Goal: Task Accomplishment & Management: Complete application form

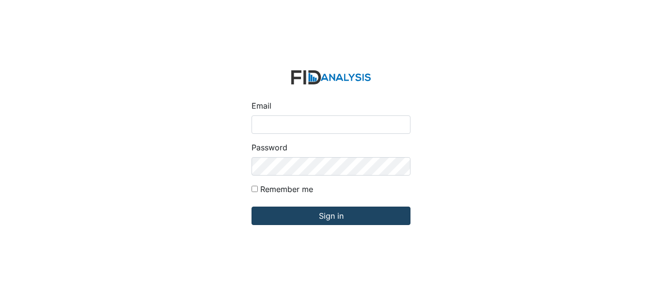
type input "[EMAIL_ADDRESS][DOMAIN_NAME]"
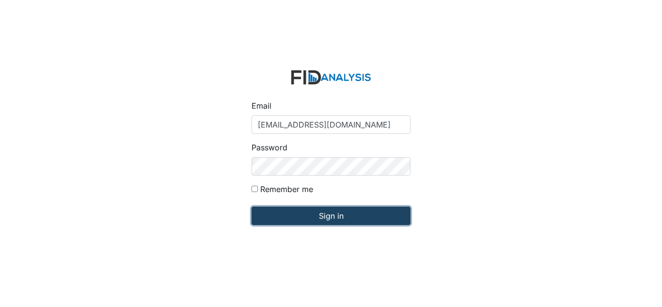
click at [281, 218] on input "Sign in" at bounding box center [330, 215] width 159 height 18
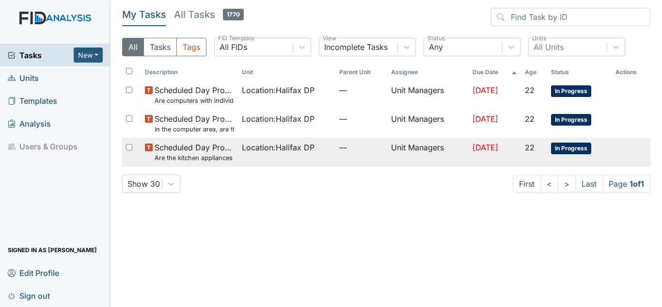
click at [203, 155] on small "Are the kitchen appliances clean and in good repair?" at bounding box center [195, 157] width 80 height 9
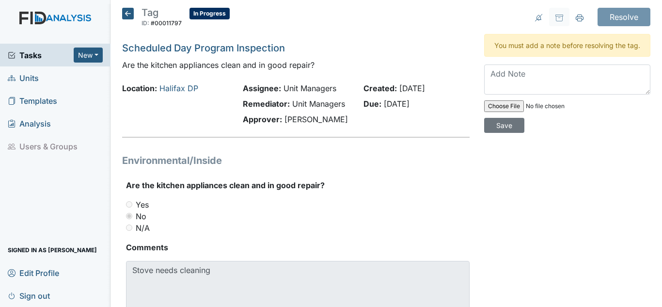
click at [128, 15] on icon at bounding box center [128, 14] width 12 height 12
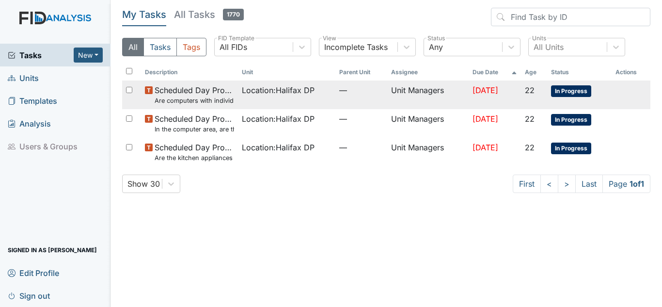
click at [307, 93] on span "Location : Halifax DP" at bounding box center [278, 90] width 73 height 12
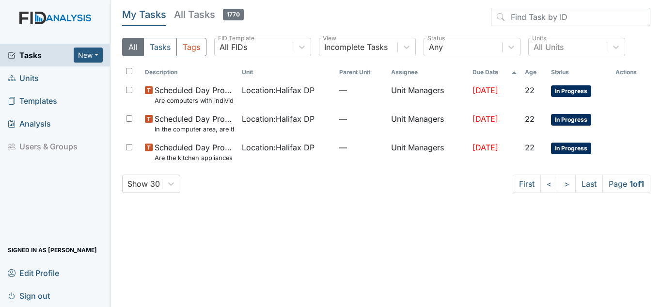
click at [27, 78] on span "Units" at bounding box center [23, 77] width 31 height 15
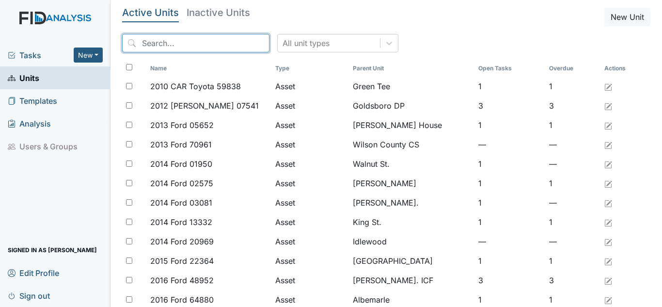
drag, startPoint x: 187, startPoint y: 42, endPoint x: 148, endPoint y: 62, distance: 43.1
click at [186, 42] on input "search" at bounding box center [195, 43] width 147 height 18
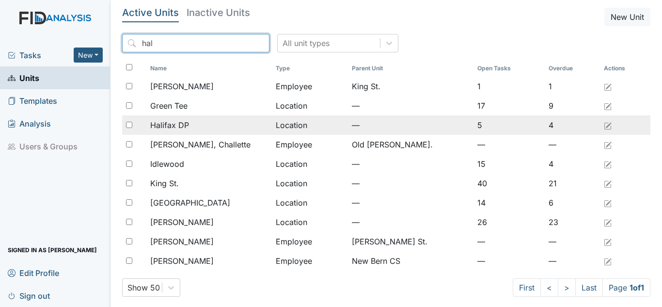
type input "hal"
click at [167, 125] on span "Halifax DP" at bounding box center [169, 125] width 39 height 12
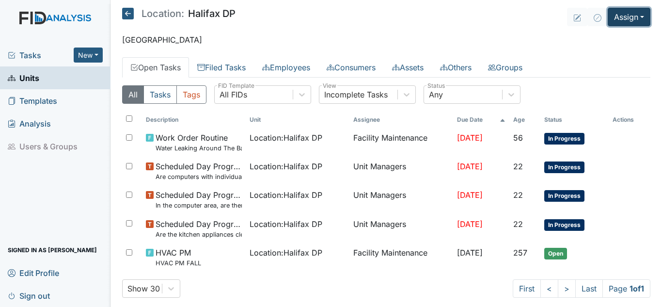
click at [637, 16] on button "Assign" at bounding box center [629, 17] width 43 height 18
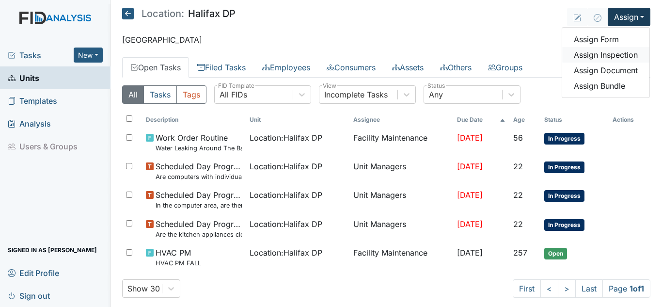
click at [584, 59] on link "Assign Inspection" at bounding box center [605, 55] width 87 height 16
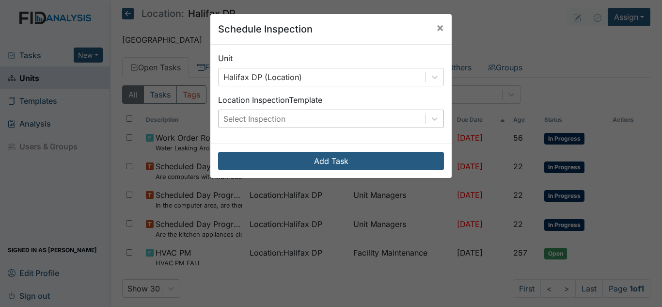
click at [356, 119] on div "Select Inspection" at bounding box center [321, 118] width 207 height 17
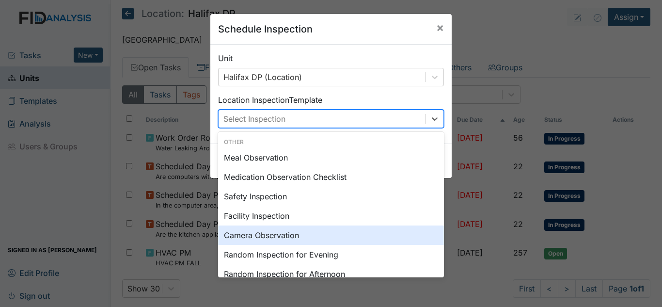
scroll to position [97, 0]
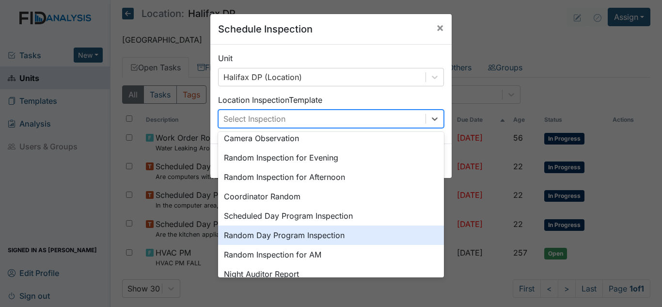
click at [301, 237] on div "Random Day Program Inspection" at bounding box center [331, 234] width 226 height 19
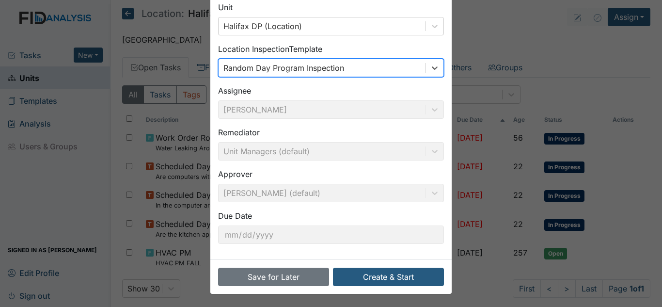
scroll to position [52, 0]
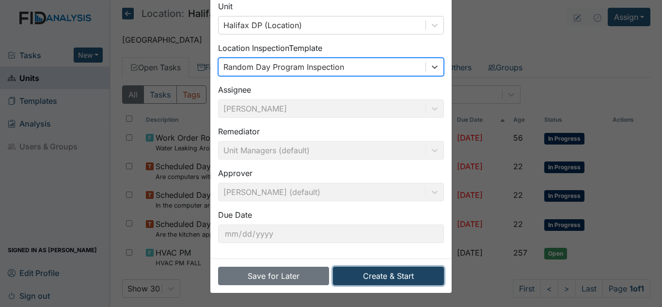
click at [406, 275] on button "Create & Start" at bounding box center [388, 275] width 111 height 18
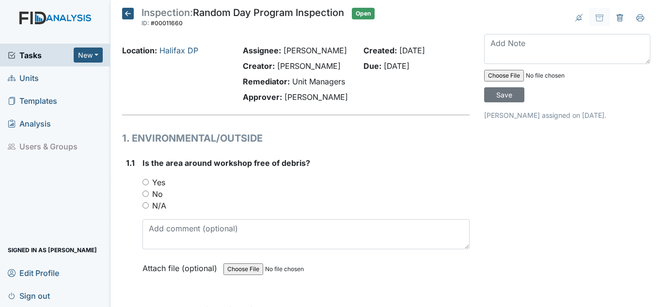
click at [153, 181] on label "Yes" at bounding box center [158, 182] width 13 height 12
click at [149, 181] on input "Yes" at bounding box center [145, 182] width 6 height 6
radio input "true"
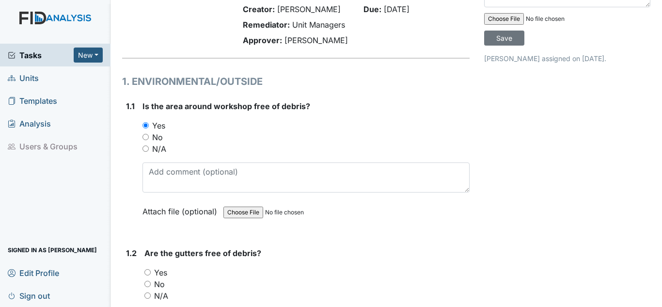
scroll to position [145, 0]
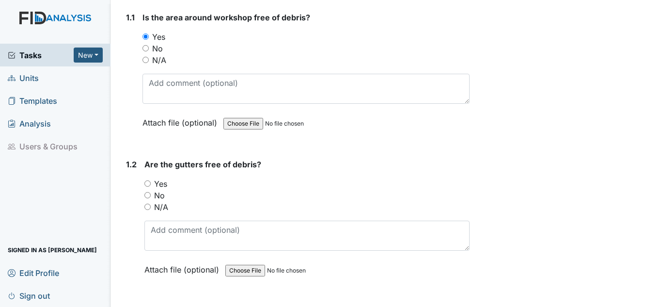
click at [157, 185] on label "Yes" at bounding box center [160, 184] width 13 height 12
click at [151, 185] on input "Yes" at bounding box center [147, 183] width 6 height 6
radio input "true"
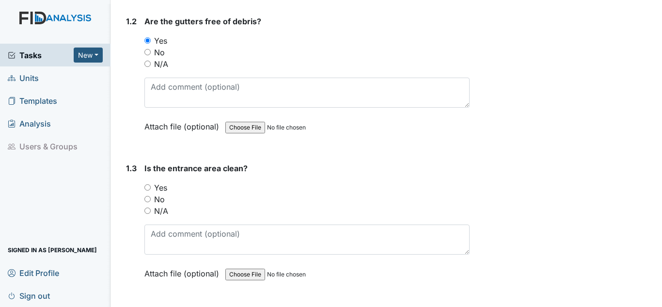
scroll to position [291, 0]
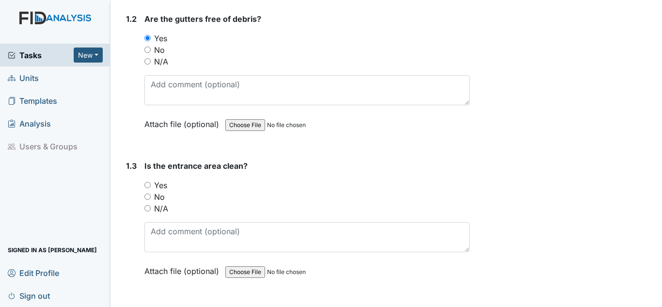
click at [165, 188] on label "Yes" at bounding box center [160, 185] width 13 height 12
click at [151, 188] on input "Yes" at bounding box center [147, 185] width 6 height 6
radio input "true"
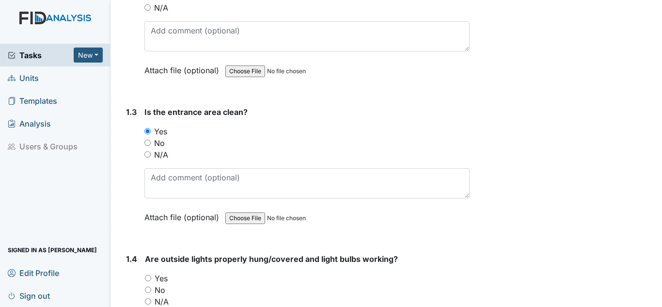
scroll to position [436, 0]
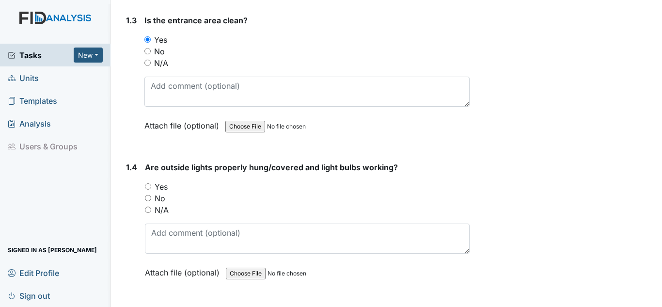
click at [163, 190] on label "Yes" at bounding box center [161, 187] width 13 height 12
click at [151, 189] on input "Yes" at bounding box center [148, 186] width 6 height 6
radio input "true"
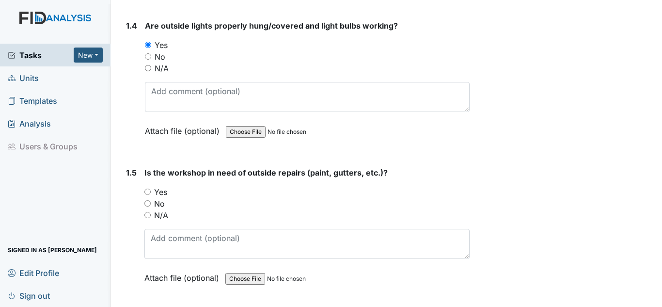
scroll to position [581, 0]
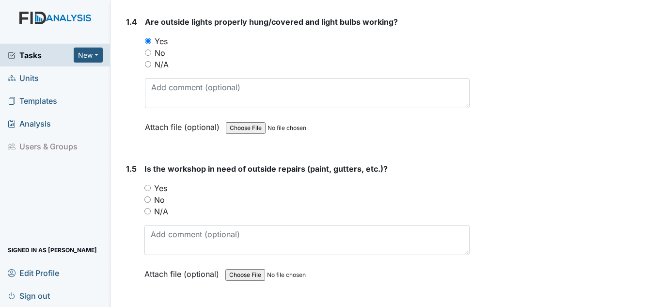
click at [161, 190] on label "Yes" at bounding box center [160, 188] width 13 height 12
click at [151, 190] on input "Yes" at bounding box center [147, 188] width 6 height 6
radio input "true"
click at [158, 202] on label "No" at bounding box center [159, 200] width 11 height 12
click at [151, 202] on input "No" at bounding box center [147, 199] width 6 height 6
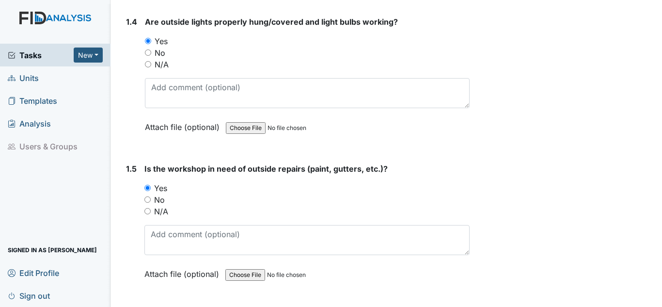
radio input "true"
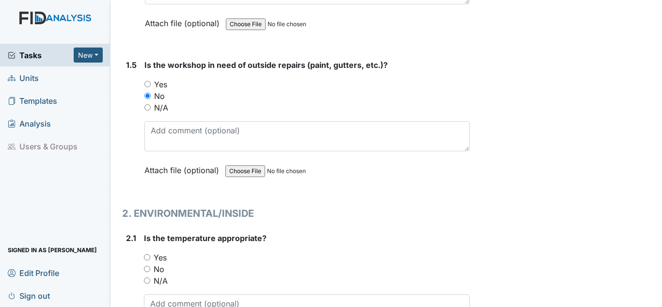
scroll to position [824, 0]
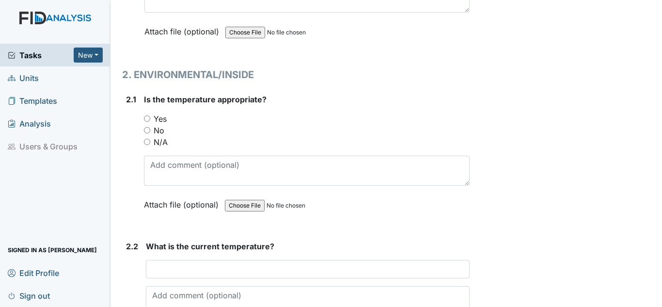
click at [161, 121] on label "Yes" at bounding box center [160, 119] width 13 height 12
click at [150, 121] on input "Yes" at bounding box center [147, 118] width 6 height 6
radio input "true"
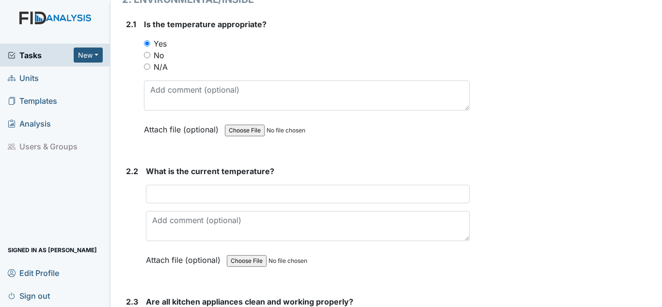
scroll to position [1017, 0]
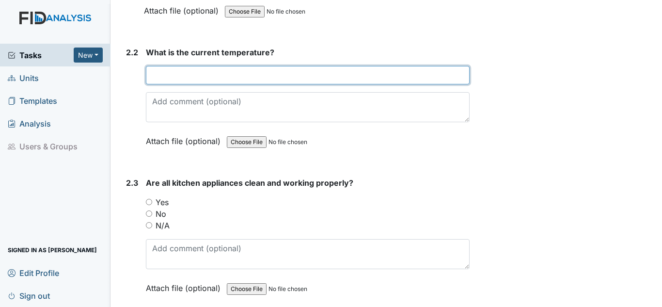
drag, startPoint x: 194, startPoint y: 76, endPoint x: 188, endPoint y: 93, distance: 18.5
click at [192, 81] on input "text" at bounding box center [308, 75] width 324 height 18
type input "74 74 74"
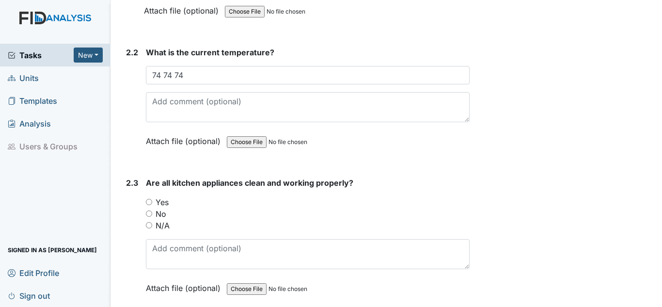
click at [166, 201] on label "Yes" at bounding box center [162, 202] width 13 height 12
click at [152, 201] on input "Yes" at bounding box center [149, 202] width 6 height 6
radio input "true"
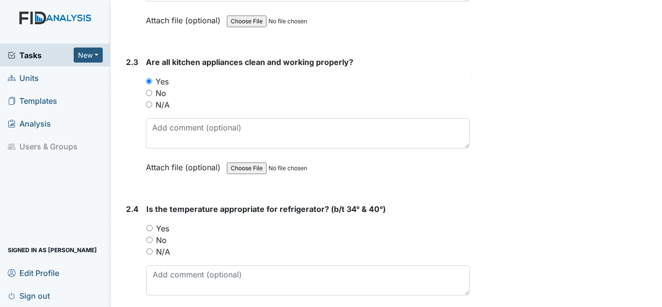
scroll to position [1163, 0]
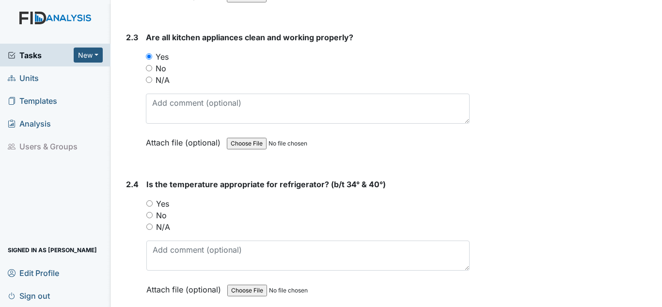
click at [166, 204] on label "Yes" at bounding box center [162, 204] width 13 height 12
click at [153, 204] on input "Yes" at bounding box center [149, 203] width 6 height 6
radio input "true"
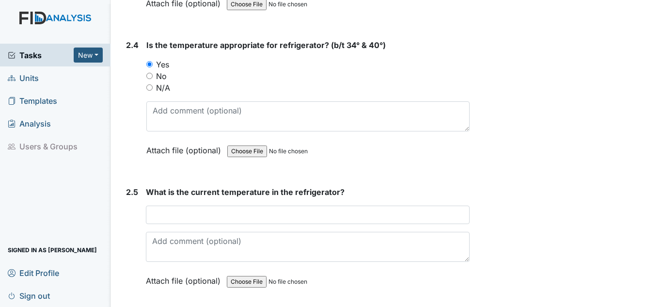
scroll to position [1356, 0]
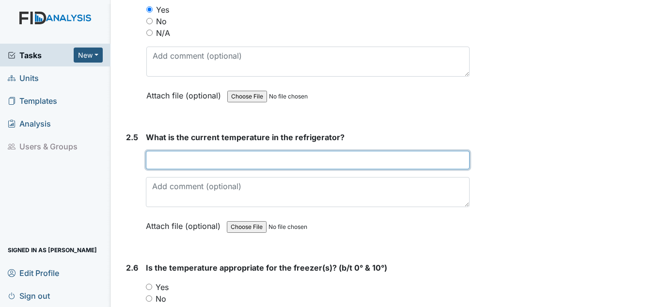
click at [169, 166] on input "text" at bounding box center [308, 160] width 324 height 18
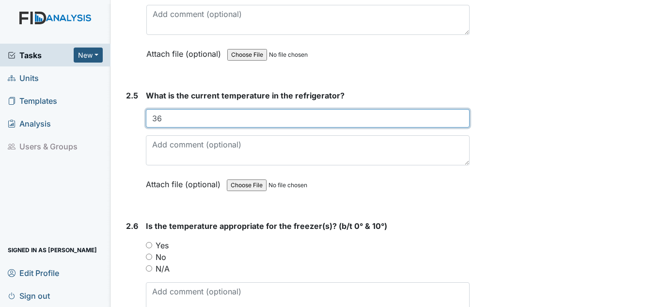
scroll to position [1453, 0]
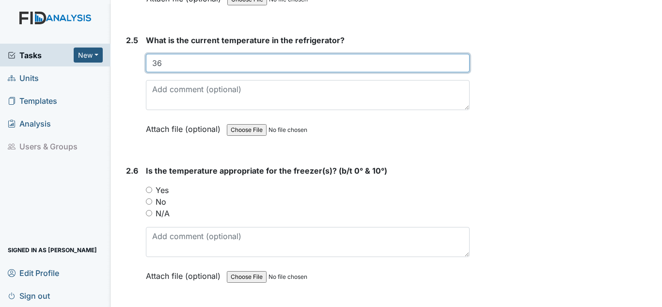
type input "36"
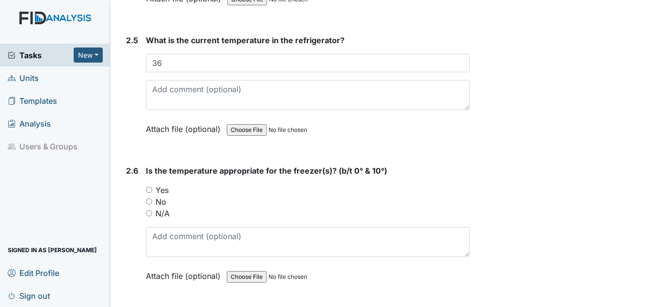
click at [158, 187] on label "Yes" at bounding box center [162, 190] width 13 height 12
click at [152, 187] on input "Yes" at bounding box center [149, 190] width 6 height 6
radio input "true"
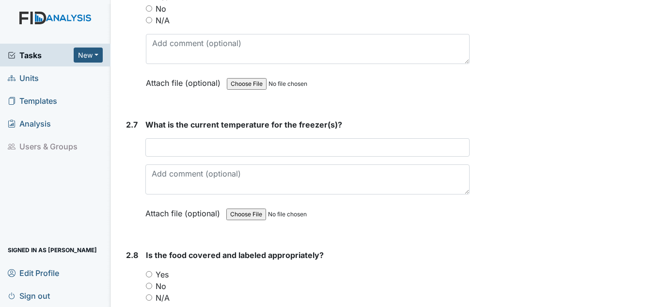
scroll to position [1647, 0]
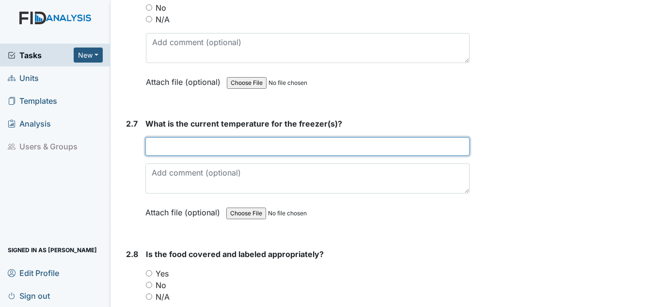
click at [225, 153] on input "text" at bounding box center [307, 146] width 324 height 18
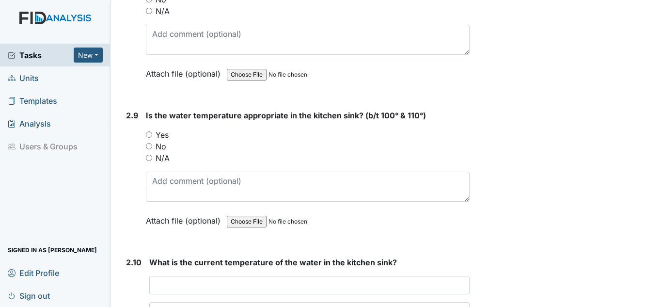
scroll to position [1938, 0]
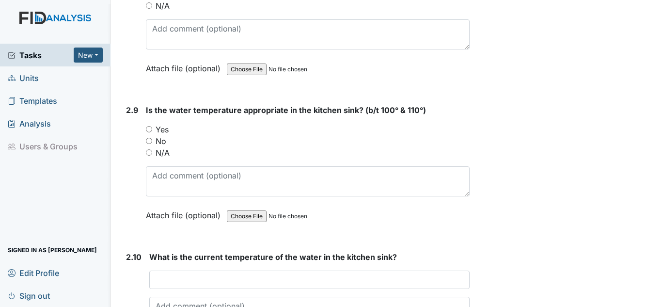
type input "Freezer - 2 deep freezer - 8"
click at [155, 124] on div "Is the water temperature appropriate in the kitchen sink? (b/t 100° & 110°) You…" at bounding box center [308, 166] width 324 height 124
click at [181, 137] on div "No" at bounding box center [308, 141] width 324 height 12
click at [160, 127] on label "Yes" at bounding box center [162, 130] width 13 height 12
click at [152, 127] on input "Yes" at bounding box center [149, 129] width 6 height 6
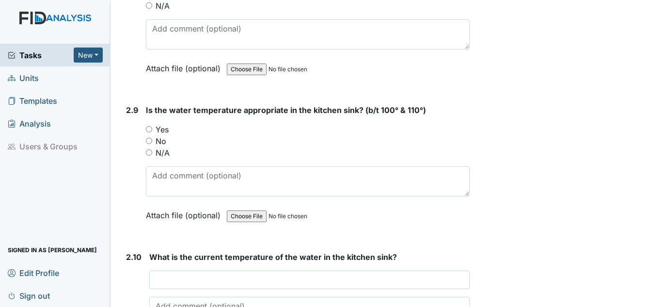
radio input "true"
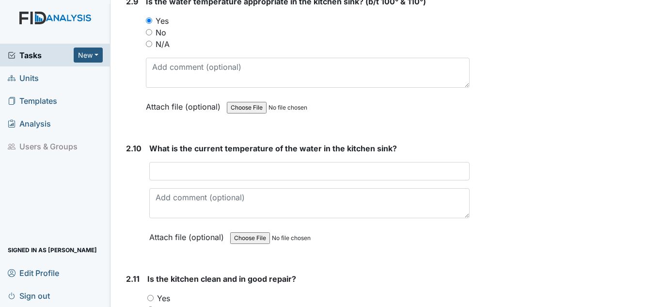
scroll to position [2083, 0]
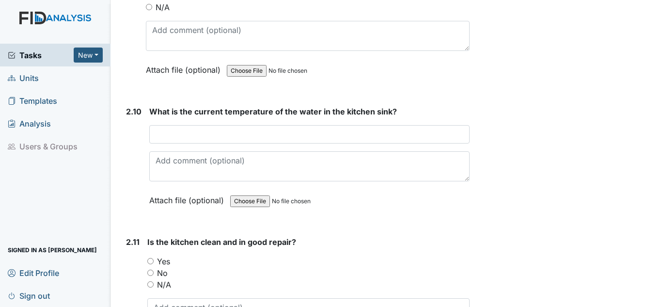
drag, startPoint x: 211, startPoint y: 145, endPoint x: 203, endPoint y: 149, distance: 9.1
click at [206, 147] on div "What is the current temperature of the water in the kitchen sink? This field is…" at bounding box center [309, 159] width 320 height 107
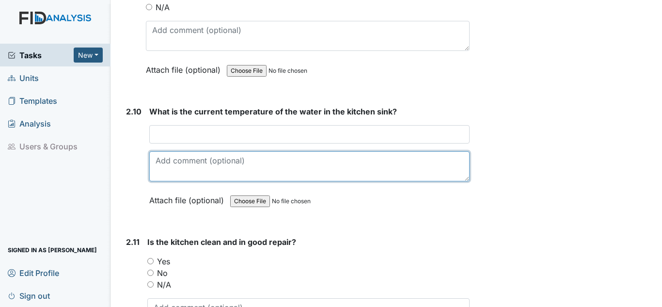
click at [191, 151] on textarea at bounding box center [309, 166] width 320 height 30
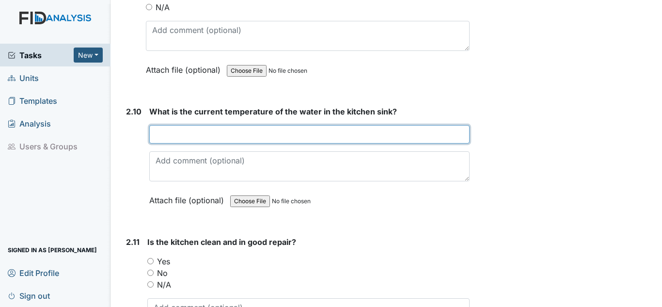
click at [201, 137] on input "text" at bounding box center [309, 134] width 320 height 18
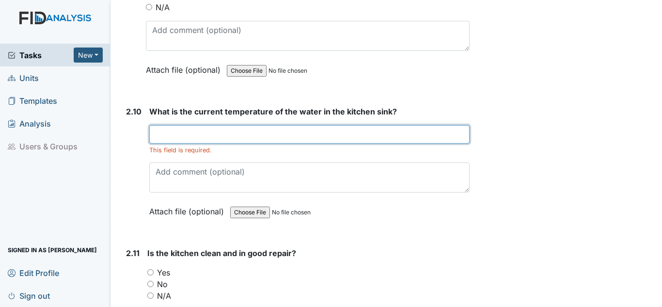
click at [253, 136] on input "text" at bounding box center [309, 134] width 320 height 18
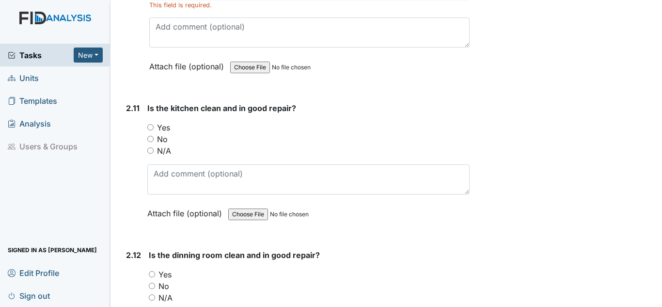
scroll to position [2228, 0]
type input "110"
click at [163, 126] on label "Yes" at bounding box center [163, 127] width 13 height 12
click at [154, 126] on input "Yes" at bounding box center [150, 127] width 6 height 6
radio input "true"
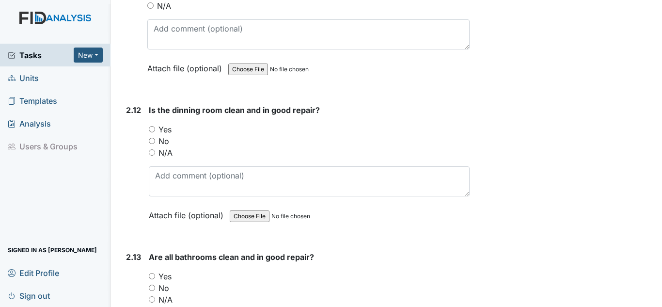
scroll to position [2374, 0]
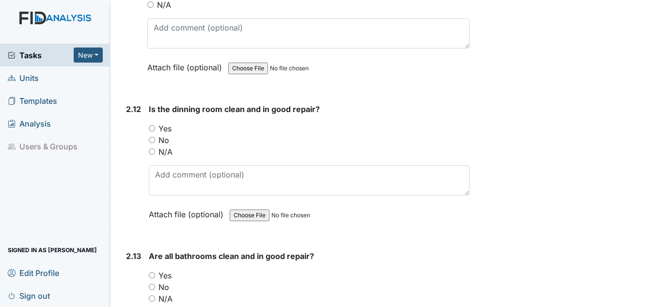
click at [162, 124] on label "Yes" at bounding box center [164, 129] width 13 height 12
click at [155, 125] on input "Yes" at bounding box center [152, 128] width 6 height 6
radio input "true"
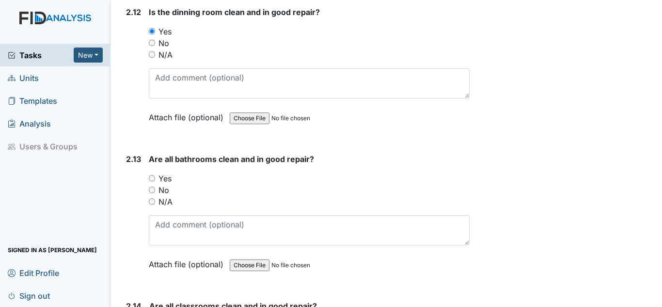
click at [167, 175] on label "Yes" at bounding box center [164, 178] width 13 height 12
click at [155, 175] on input "Yes" at bounding box center [152, 178] width 6 height 6
radio input "true"
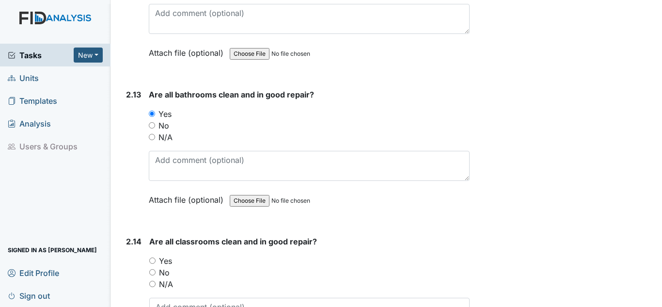
scroll to position [2616, 0]
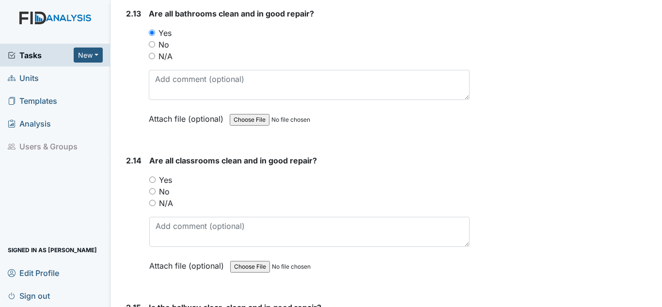
click at [168, 184] on label "Yes" at bounding box center [165, 180] width 13 height 12
click at [156, 183] on input "Yes" at bounding box center [152, 179] width 6 height 6
radio input "true"
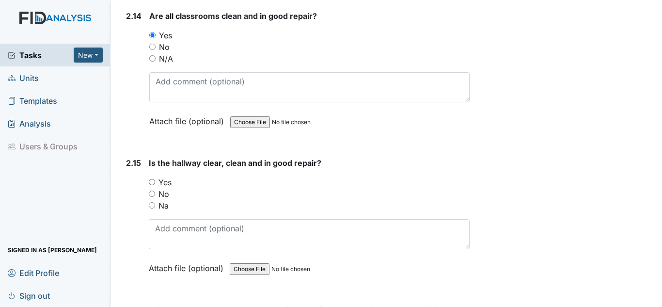
scroll to position [2761, 0]
click at [164, 182] on label "Yes" at bounding box center [164, 181] width 13 height 12
click at [155, 182] on input "Yes" at bounding box center [152, 181] width 6 height 6
radio input "true"
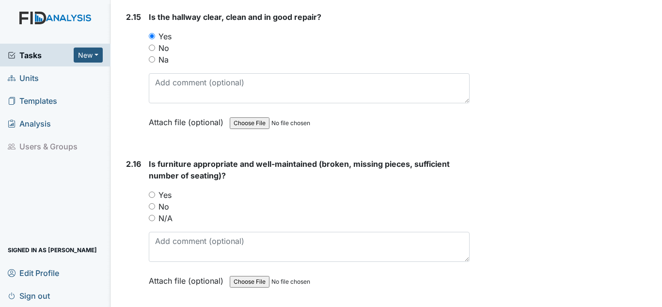
scroll to position [2907, 0]
click at [153, 190] on div "Yes" at bounding box center [309, 194] width 321 height 12
click at [163, 193] on label "Yes" at bounding box center [164, 194] width 13 height 12
click at [155, 193] on input "Yes" at bounding box center [152, 194] width 6 height 6
radio input "true"
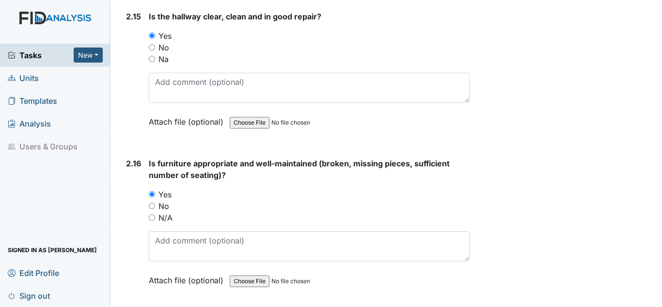
scroll to position [3052, 0]
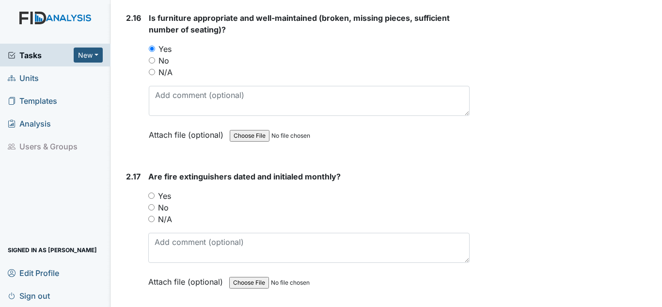
click at [175, 199] on div "Yes" at bounding box center [308, 196] width 321 height 12
click at [169, 197] on label "Yes" at bounding box center [164, 196] width 13 height 12
click at [155, 197] on input "Yes" at bounding box center [151, 195] width 6 height 6
radio input "true"
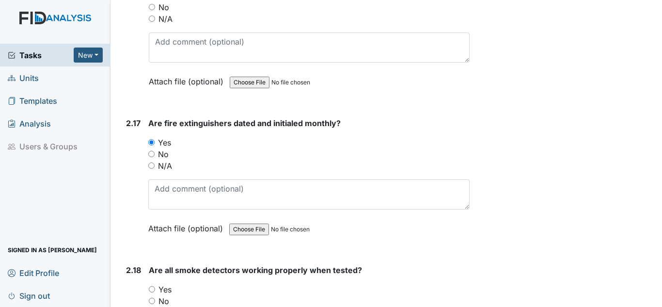
scroll to position [3197, 0]
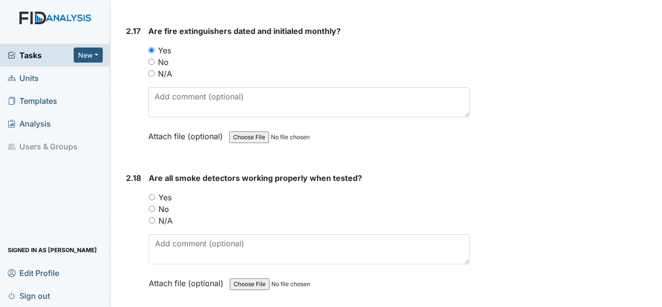
click at [168, 195] on label "Yes" at bounding box center [164, 197] width 13 height 12
click at [155, 195] on input "Yes" at bounding box center [152, 197] width 6 height 6
radio input "true"
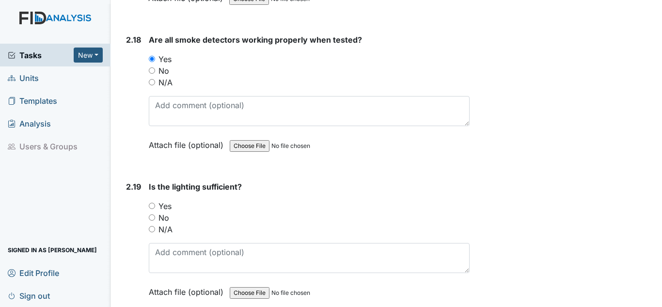
scroll to position [3391, 0]
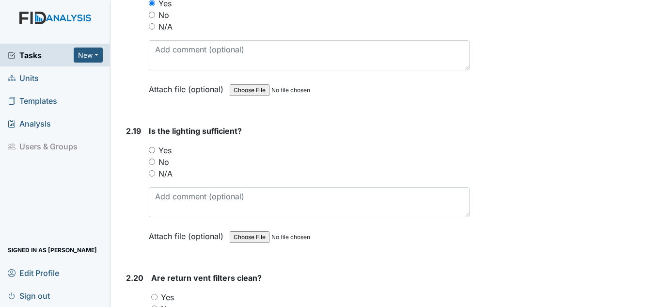
drag, startPoint x: 167, startPoint y: 150, endPoint x: 164, endPoint y: 156, distance: 5.9
click at [165, 154] on label "Yes" at bounding box center [164, 150] width 13 height 12
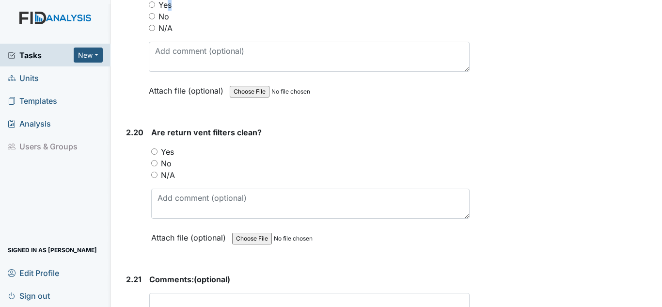
scroll to position [3488, 0]
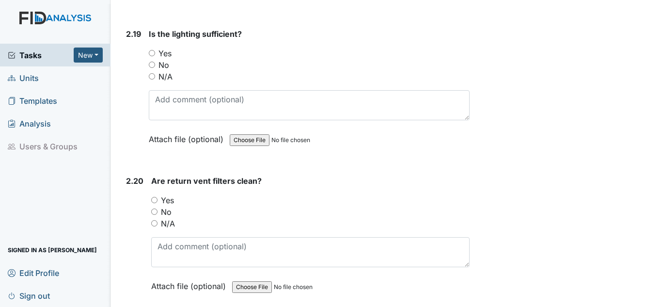
click at [169, 49] on div "Is the lighting sufficient? You must select one of the below options. Yes No N/…" at bounding box center [309, 90] width 321 height 124
click at [168, 56] on label "Yes" at bounding box center [164, 53] width 13 height 12
click at [155, 56] on input "Yes" at bounding box center [152, 53] width 6 height 6
radio input "true"
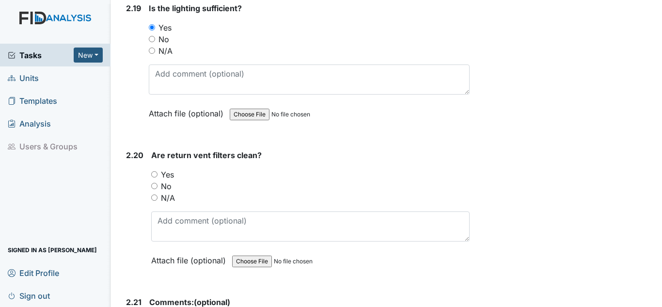
scroll to position [3536, 0]
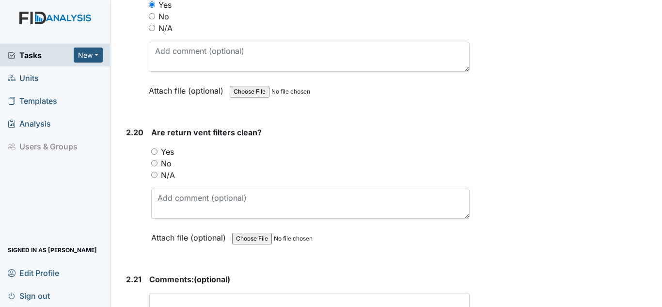
click at [170, 151] on label "Yes" at bounding box center [167, 152] width 13 height 12
click at [157, 151] on input "Yes" at bounding box center [154, 151] width 6 height 6
radio input "true"
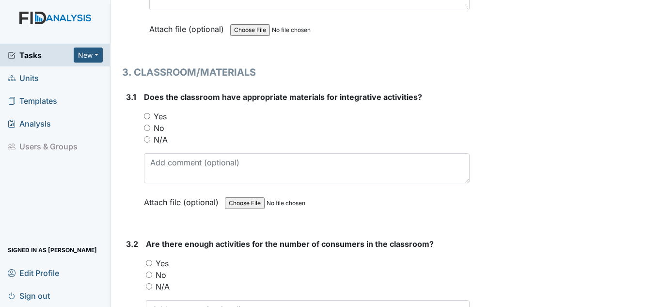
scroll to position [3876, 0]
click at [163, 120] on label "Yes" at bounding box center [160, 116] width 13 height 12
click at [150, 119] on input "Yes" at bounding box center [147, 115] width 6 height 6
radio input "true"
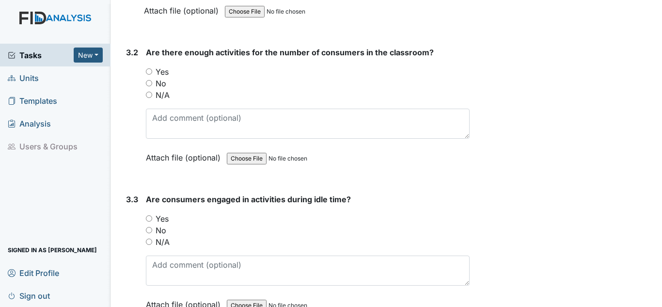
scroll to position [4069, 0]
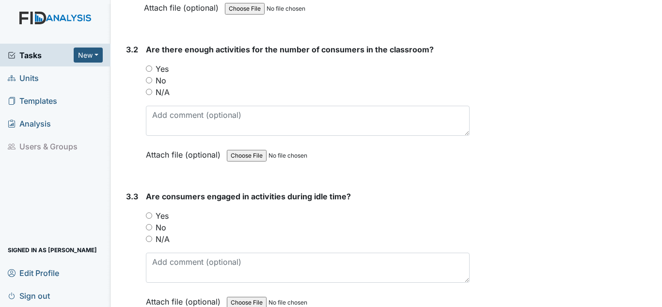
click at [164, 71] on label "Yes" at bounding box center [162, 69] width 13 height 12
click at [152, 71] on input "Yes" at bounding box center [149, 68] width 6 height 6
radio input "true"
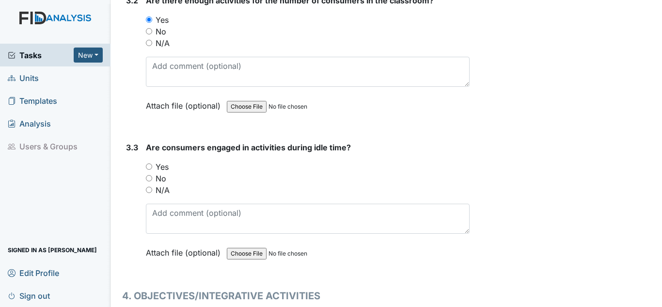
scroll to position [4215, 0]
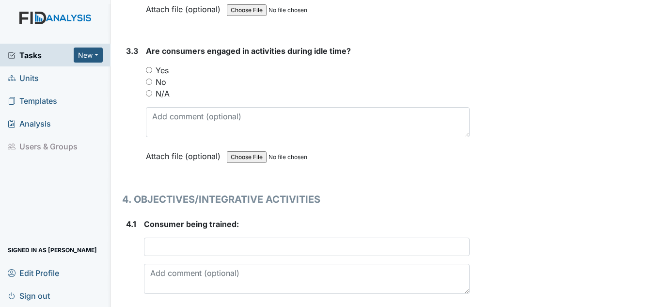
click at [175, 66] on div "Yes" at bounding box center [308, 70] width 324 height 12
click at [165, 71] on label "Yes" at bounding box center [162, 70] width 13 height 12
click at [152, 71] on input "Yes" at bounding box center [149, 70] width 6 height 6
radio input "true"
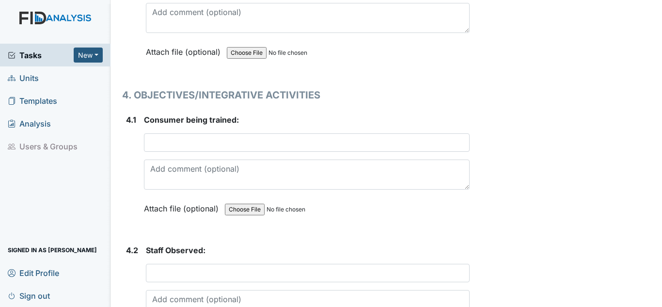
scroll to position [4360, 0]
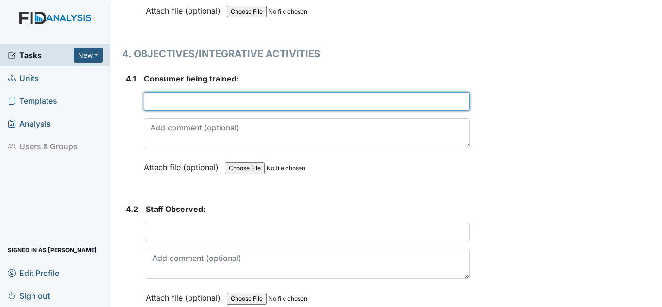
click at [178, 101] on input "text" at bounding box center [307, 101] width 326 height 18
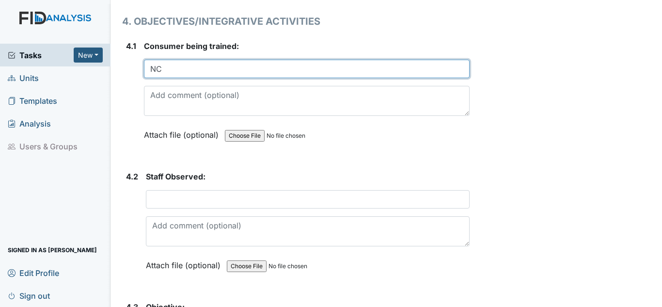
scroll to position [4408, 0]
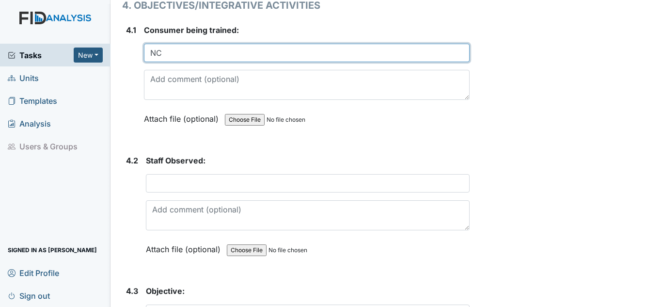
type input "NC"
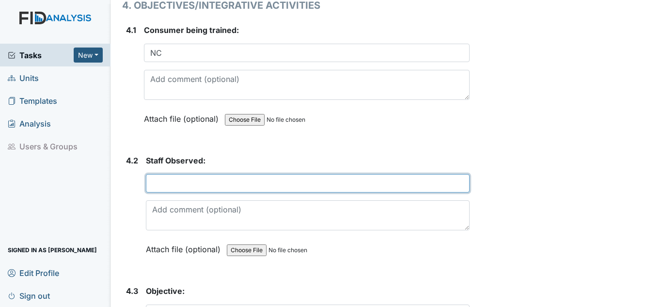
click at [200, 182] on input "text" at bounding box center [308, 183] width 324 height 18
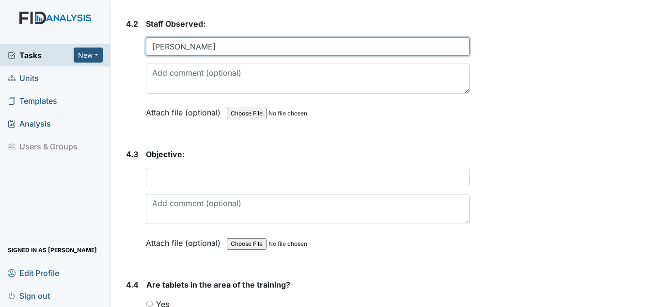
scroll to position [4554, 0]
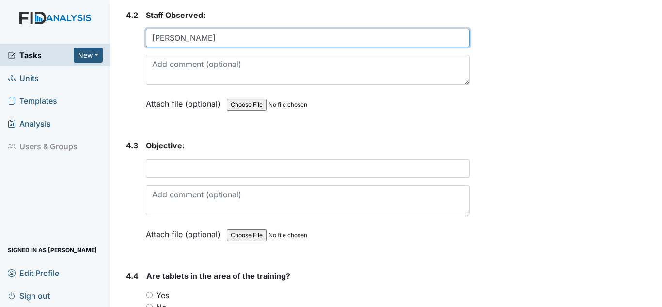
type input "L. Webb"
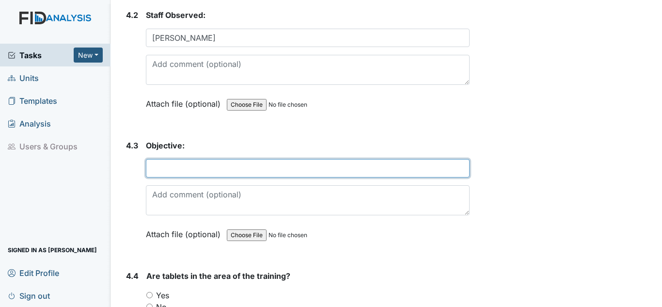
drag, startPoint x: 174, startPoint y: 167, endPoint x: 175, endPoint y: 162, distance: 4.9
click at [174, 166] on input "text" at bounding box center [308, 168] width 324 height 18
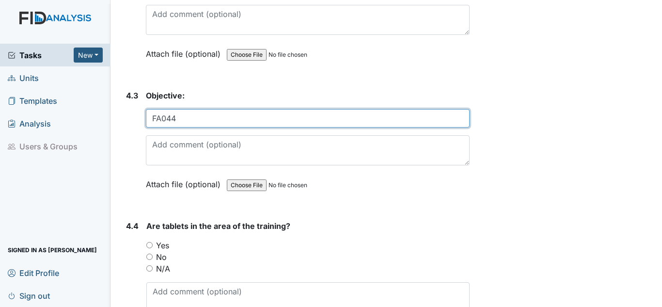
scroll to position [4651, 0]
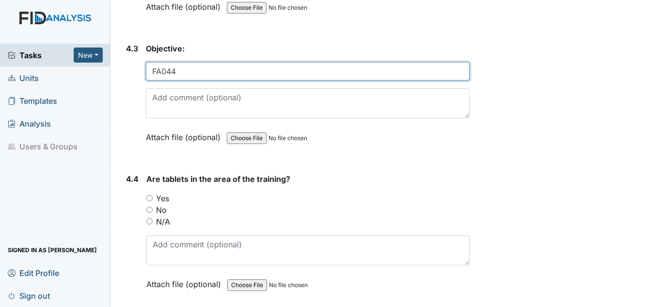
type input "FA044"
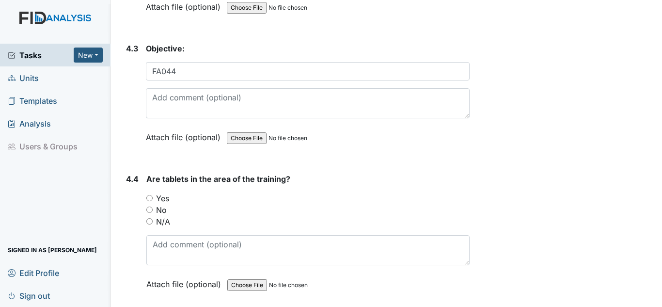
click at [157, 199] on label "Yes" at bounding box center [162, 198] width 13 height 12
click at [153, 199] on input "Yes" at bounding box center [149, 198] width 6 height 6
radio input "true"
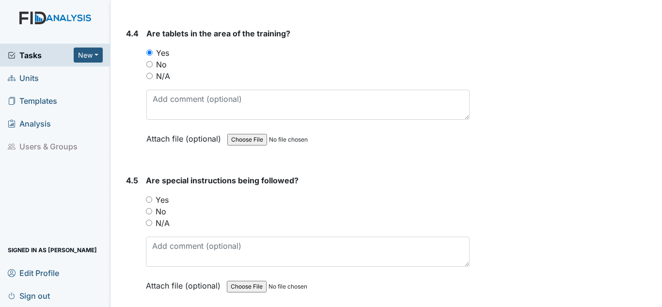
drag, startPoint x: 164, startPoint y: 202, endPoint x: 152, endPoint y: 203, distance: 12.3
click at [164, 203] on label "Yes" at bounding box center [162, 200] width 13 height 12
click at [152, 203] on input "Yes" at bounding box center [149, 199] width 6 height 6
radio input "true"
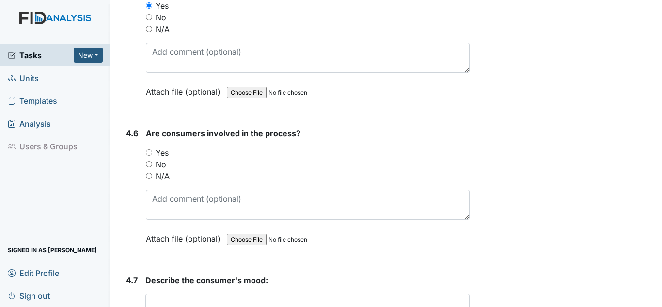
click at [166, 155] on label "Yes" at bounding box center [162, 153] width 13 height 12
click at [152, 155] on input "Yes" at bounding box center [149, 152] width 6 height 6
radio input "true"
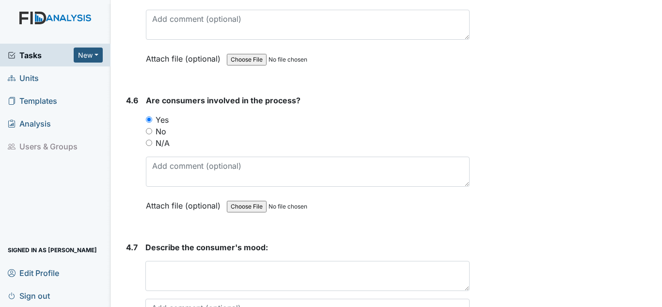
scroll to position [5087, 0]
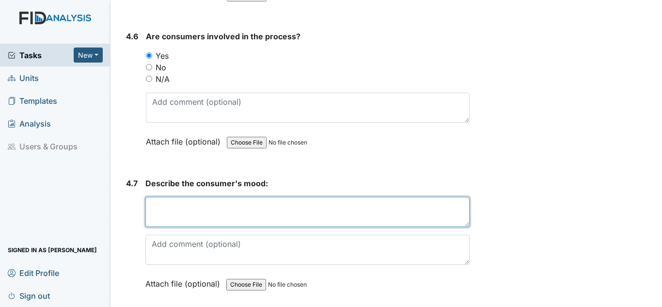
click at [156, 208] on textarea at bounding box center [307, 212] width 324 height 30
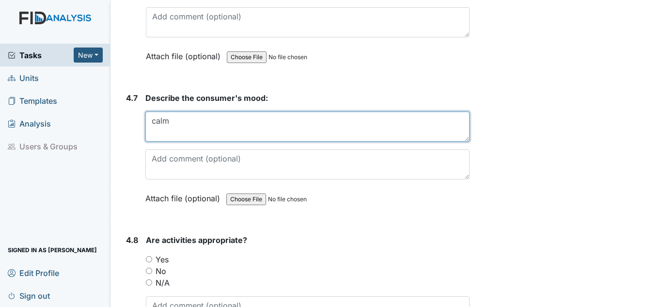
scroll to position [5281, 0]
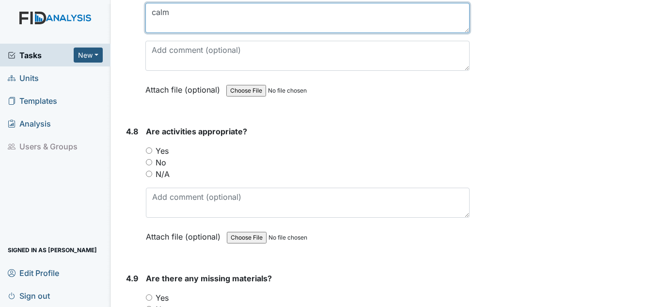
type textarea "calm"
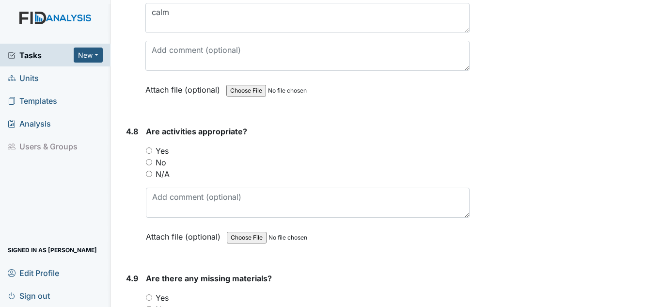
click at [149, 154] on div "Yes" at bounding box center [308, 151] width 324 height 12
click at [163, 148] on label "Yes" at bounding box center [162, 151] width 13 height 12
click at [152, 148] on input "Yes" at bounding box center [149, 150] width 6 height 6
radio input "true"
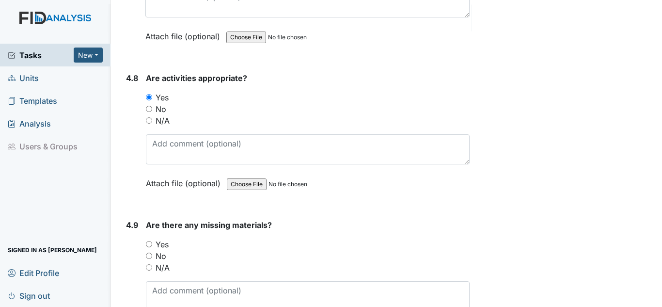
scroll to position [5426, 0]
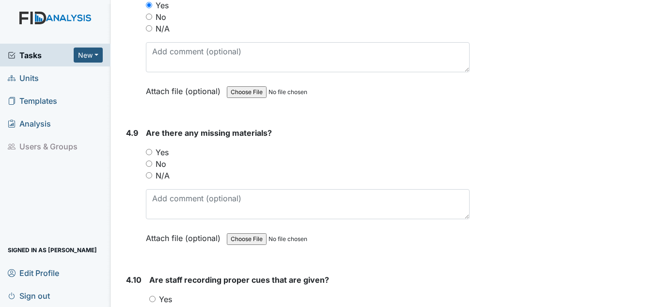
click at [159, 160] on label "No" at bounding box center [161, 164] width 11 height 12
click at [152, 160] on input "No" at bounding box center [149, 163] width 6 height 6
radio input "true"
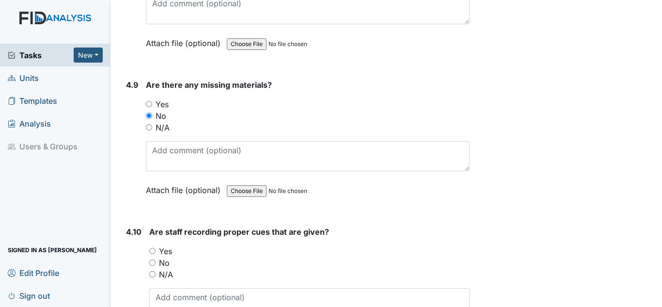
scroll to position [5620, 0]
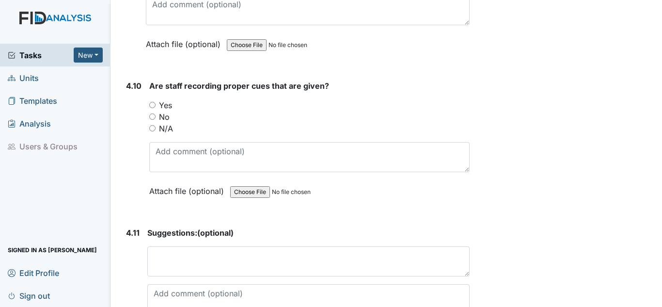
click at [169, 105] on label "Yes" at bounding box center [165, 105] width 13 height 12
click at [156, 105] on input "Yes" at bounding box center [152, 105] width 6 height 6
radio input "true"
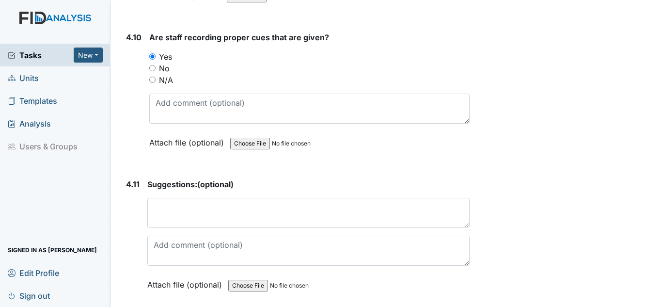
scroll to position [5862, 0]
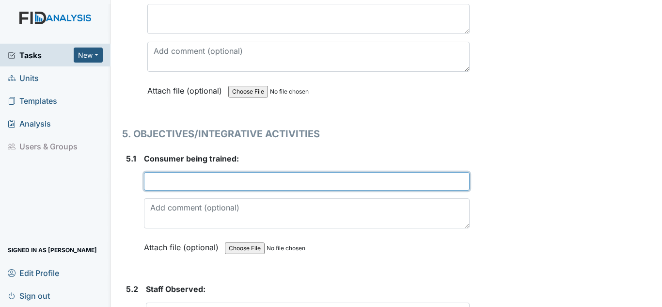
click at [158, 184] on input "text" at bounding box center [307, 181] width 326 height 18
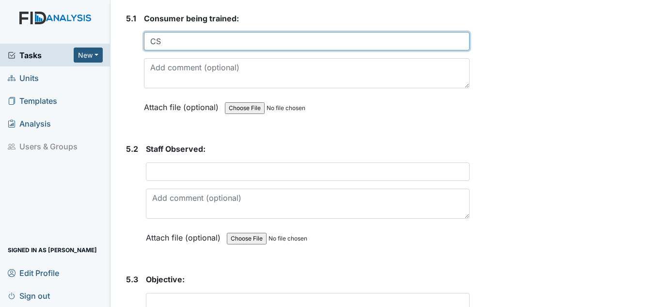
scroll to position [6007, 0]
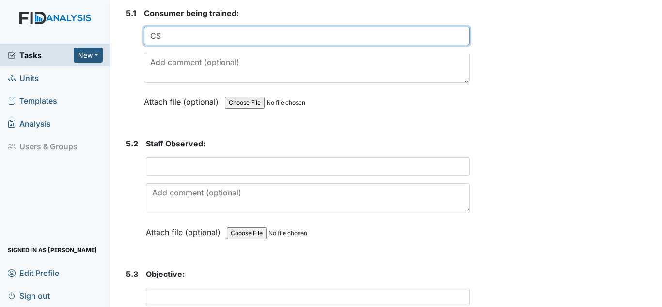
type input "CS"
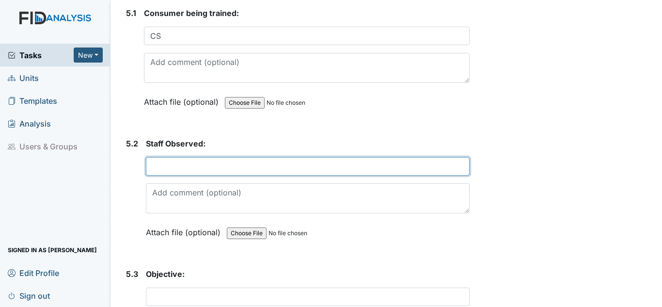
click at [327, 170] on input "text" at bounding box center [308, 166] width 324 height 18
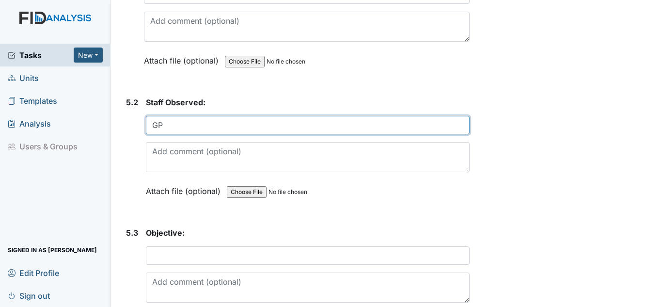
scroll to position [6104, 0]
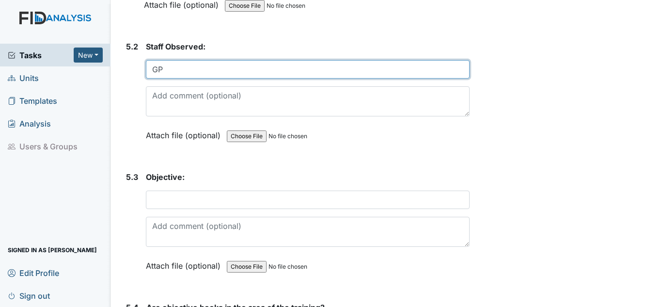
type input "GP"
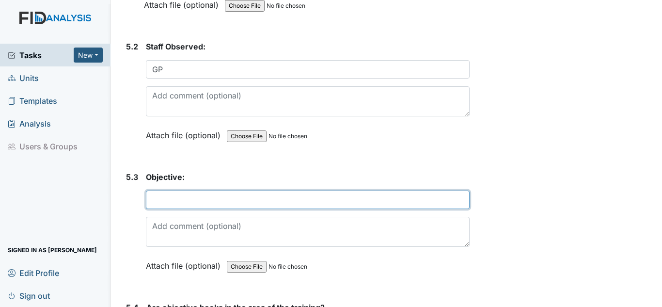
click at [217, 197] on input "text" at bounding box center [308, 199] width 324 height 18
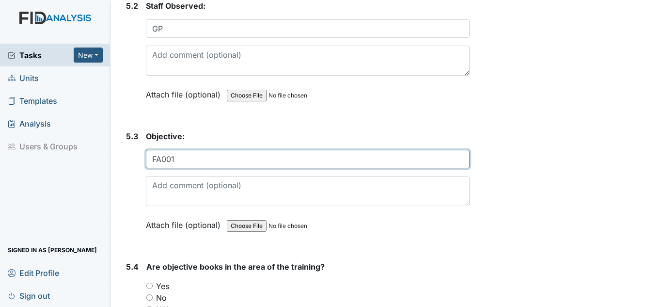
scroll to position [6201, 0]
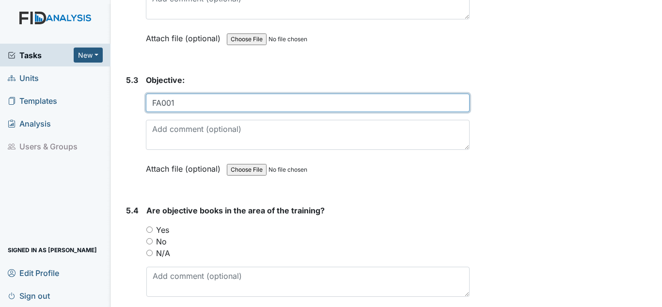
type input "FA001"
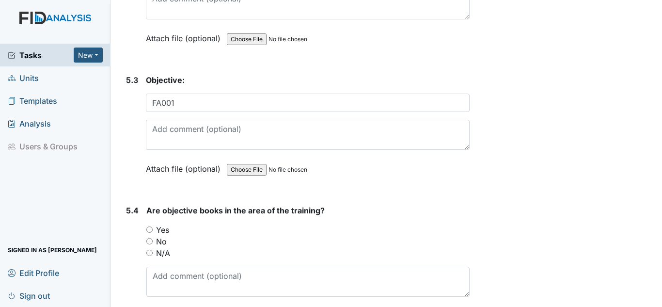
click at [156, 225] on label "Yes" at bounding box center [162, 230] width 13 height 12
click at [153, 226] on input "Yes" at bounding box center [149, 229] width 6 height 6
radio input "true"
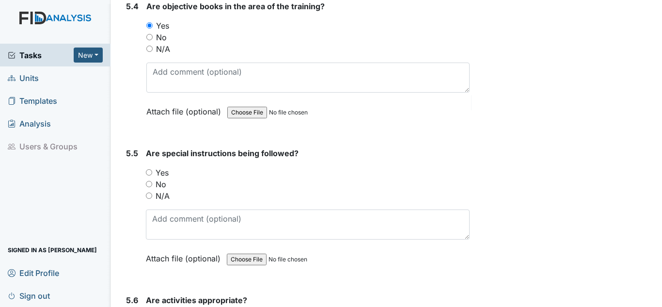
scroll to position [6443, 0]
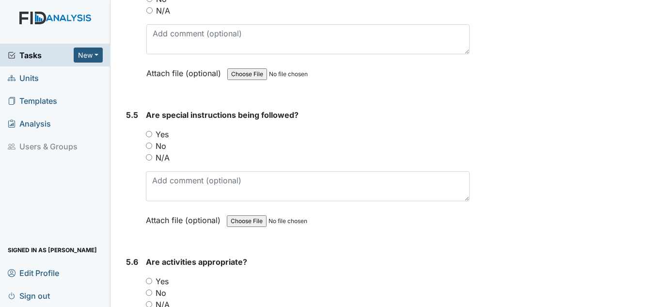
click at [163, 135] on label "Yes" at bounding box center [162, 134] width 13 height 12
click at [152, 135] on input "Yes" at bounding box center [149, 134] width 6 height 6
radio input "true"
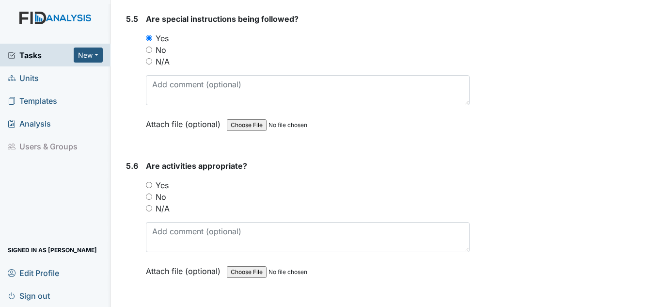
scroll to position [6540, 0]
drag, startPoint x: 159, startPoint y: 180, endPoint x: 162, endPoint y: 187, distance: 7.8
click at [162, 187] on label "Yes" at bounding box center [162, 184] width 13 height 12
click at [165, 181] on label "Yes" at bounding box center [162, 184] width 13 height 12
click at [156, 185] on label "Yes" at bounding box center [162, 184] width 13 height 12
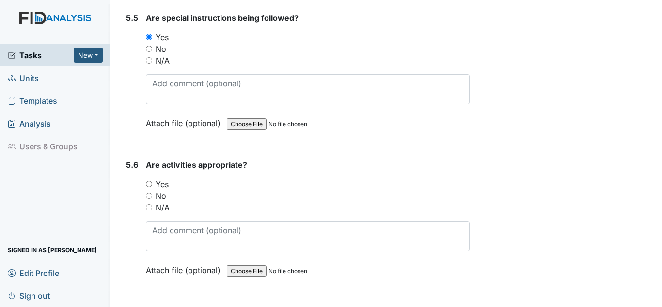
click at [152, 185] on input "Yes" at bounding box center [149, 184] width 6 height 6
radio input "true"
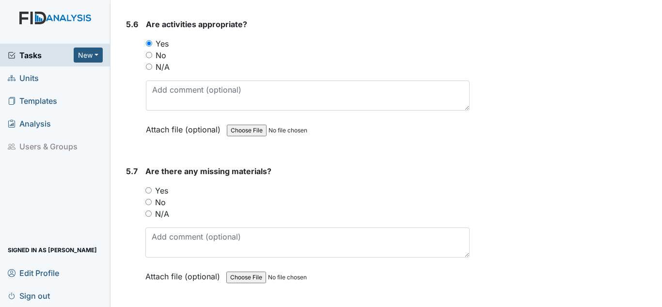
scroll to position [6685, 0]
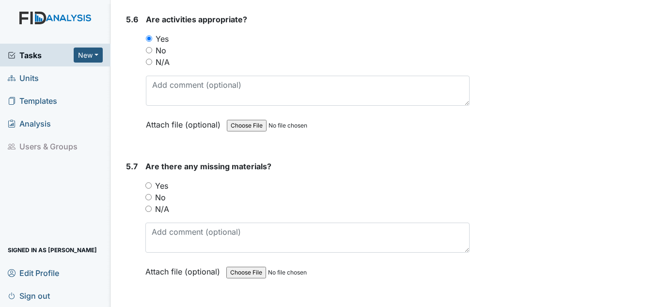
click at [158, 193] on label "No" at bounding box center [160, 197] width 11 height 12
click at [152, 194] on input "No" at bounding box center [148, 197] width 6 height 6
radio input "true"
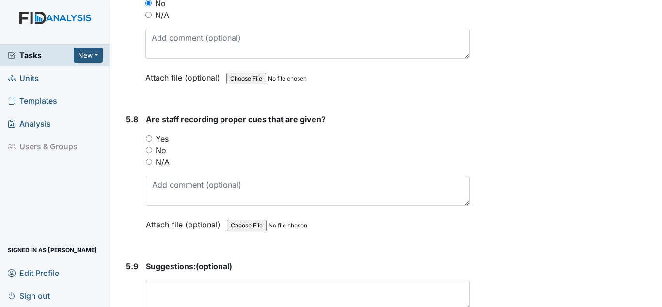
click at [164, 138] on label "Yes" at bounding box center [162, 139] width 13 height 12
click at [152, 138] on input "Yes" at bounding box center [149, 138] width 6 height 6
radio input "true"
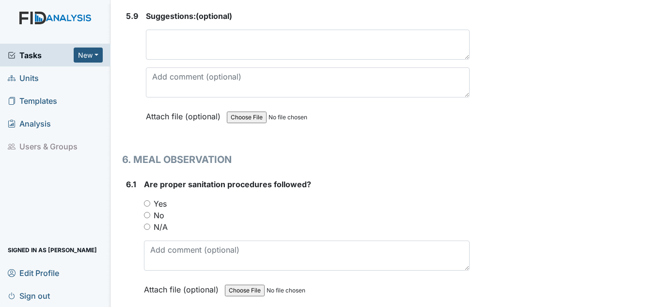
scroll to position [7218, 0]
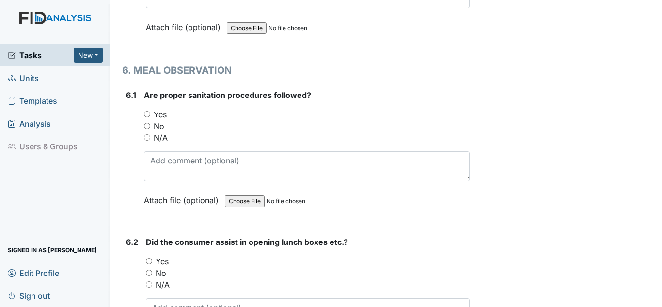
click at [158, 119] on label "Yes" at bounding box center [160, 115] width 13 height 12
click at [150, 117] on input "Yes" at bounding box center [147, 114] width 6 height 6
radio input "true"
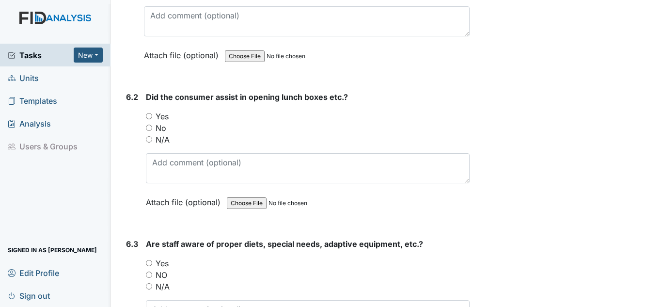
scroll to position [7364, 0]
click at [161, 122] on label "No" at bounding box center [161, 128] width 11 height 12
click at [152, 124] on input "No" at bounding box center [149, 127] width 6 height 6
radio input "true"
click at [162, 113] on label "Yes" at bounding box center [162, 116] width 13 height 12
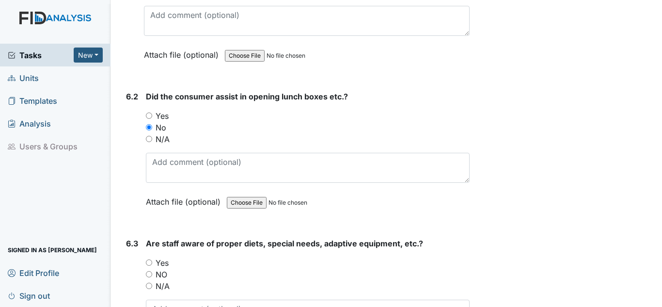
click at [152, 113] on input "Yes" at bounding box center [149, 115] width 6 height 6
radio input "true"
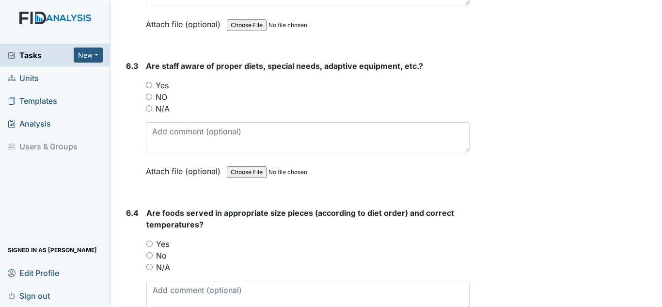
scroll to position [7557, 0]
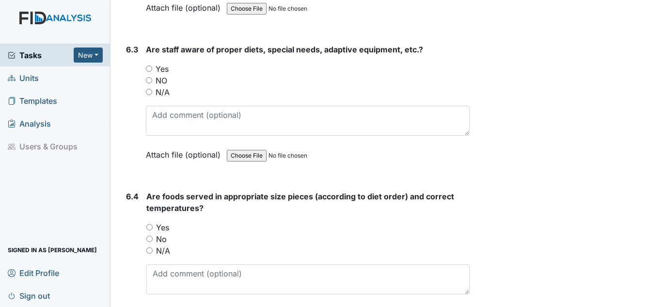
click at [158, 67] on label "Yes" at bounding box center [162, 69] width 13 height 12
click at [152, 67] on input "Yes" at bounding box center [149, 68] width 6 height 6
radio input "true"
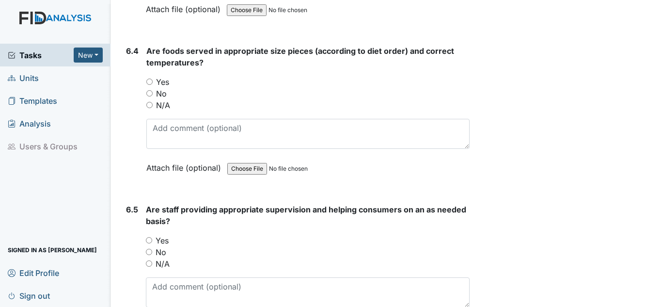
click at [164, 85] on label "Yes" at bounding box center [162, 82] width 13 height 12
click at [153, 85] on input "Yes" at bounding box center [149, 81] width 6 height 6
radio input "true"
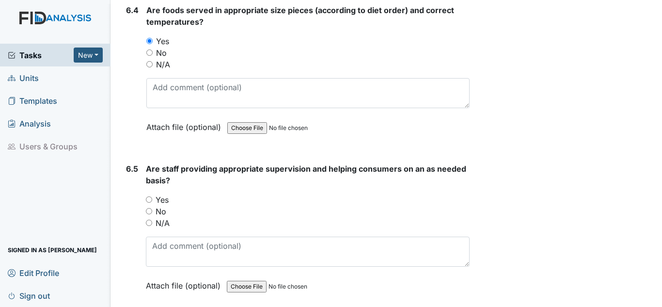
scroll to position [7800, 0]
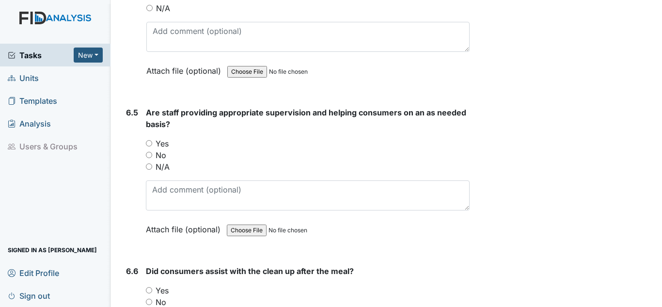
click at [164, 143] on label "Yes" at bounding box center [162, 144] width 13 height 12
click at [152, 143] on input "Yes" at bounding box center [149, 143] width 6 height 6
radio input "true"
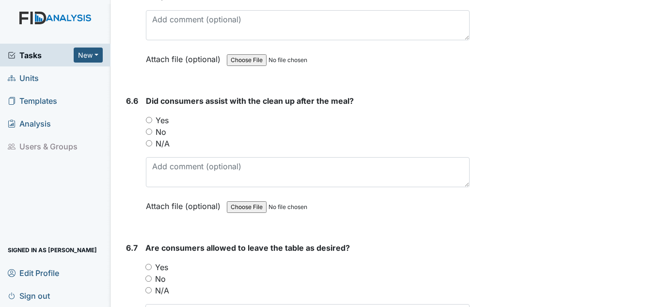
scroll to position [7993, 0]
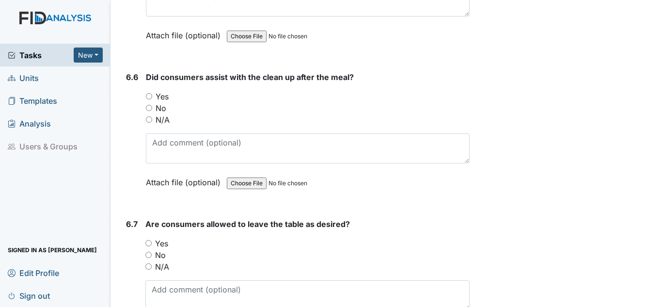
click at [170, 96] on div "Yes" at bounding box center [308, 97] width 324 height 12
click at [162, 98] on label "Yes" at bounding box center [162, 97] width 13 height 12
click at [152, 98] on input "Yes" at bounding box center [149, 96] width 6 height 6
radio input "true"
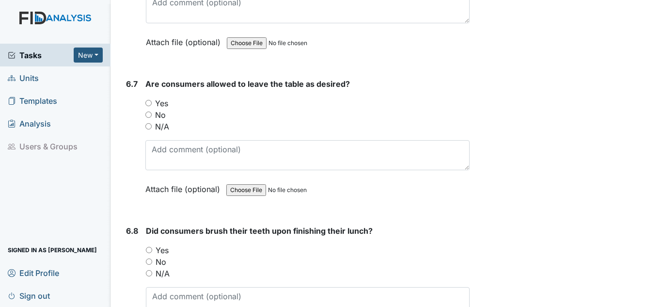
scroll to position [8139, 0]
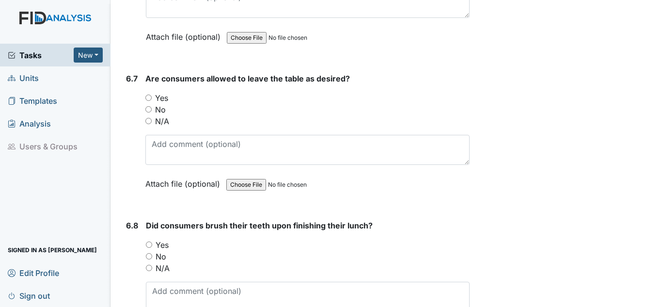
click at [166, 95] on label "Yes" at bounding box center [161, 98] width 13 height 12
click at [152, 95] on input "Yes" at bounding box center [148, 97] width 6 height 6
radio input "true"
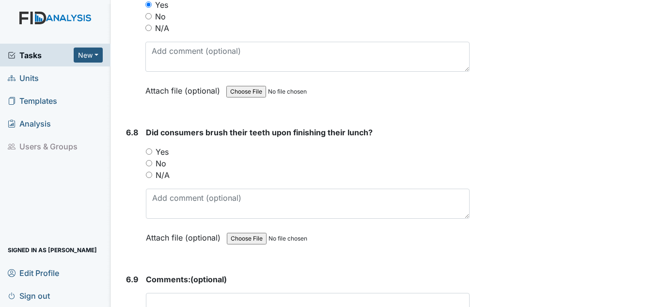
scroll to position [8236, 0]
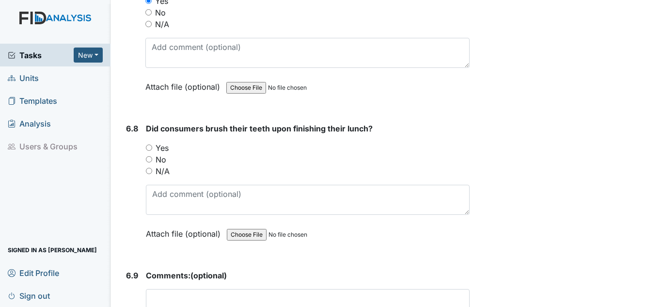
click at [157, 147] on label "Yes" at bounding box center [162, 148] width 13 height 12
click at [152, 147] on input "Yes" at bounding box center [149, 147] width 6 height 6
radio input "true"
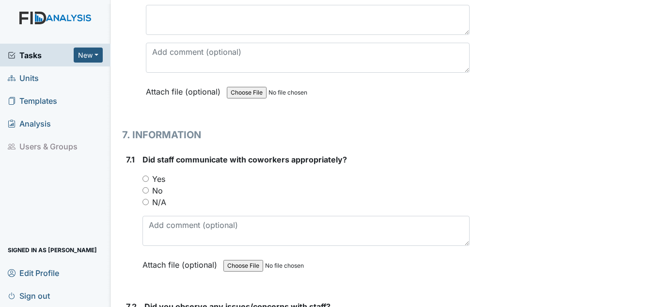
scroll to position [8623, 0]
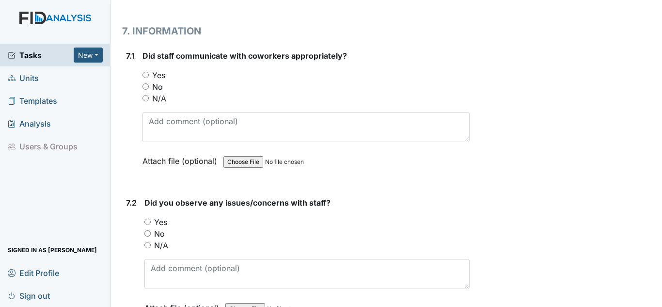
click at [159, 80] on label "Yes" at bounding box center [158, 75] width 13 height 12
click at [149, 78] on input "Yes" at bounding box center [145, 75] width 6 height 6
radio input "true"
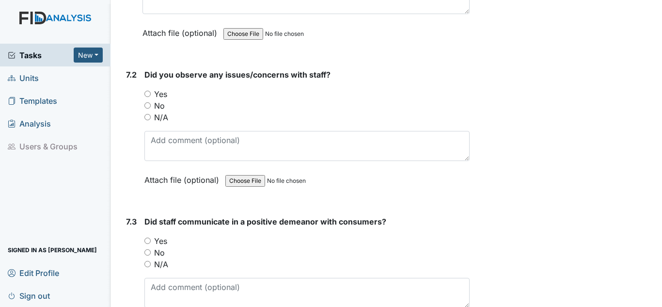
scroll to position [8769, 0]
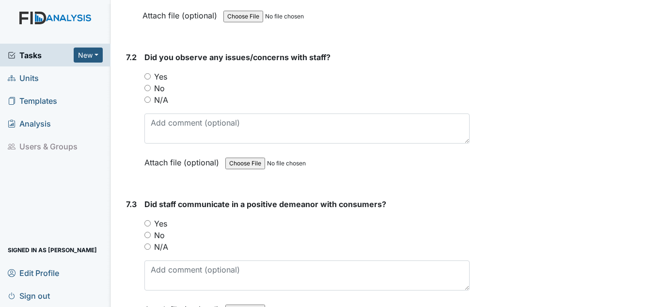
click at [165, 78] on label "Yes" at bounding box center [160, 77] width 13 height 12
click at [151, 78] on input "Yes" at bounding box center [147, 76] width 6 height 6
radio input "true"
click at [160, 87] on label "No" at bounding box center [159, 88] width 11 height 12
click at [151, 87] on input "No" at bounding box center [147, 88] width 6 height 6
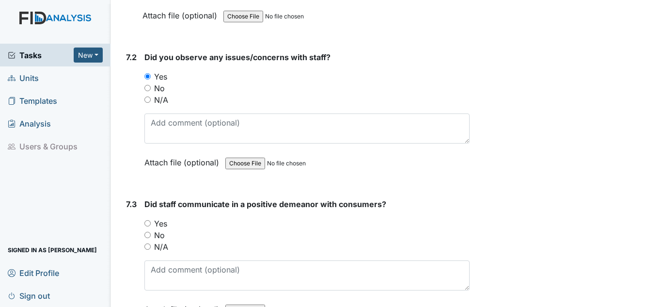
radio input "true"
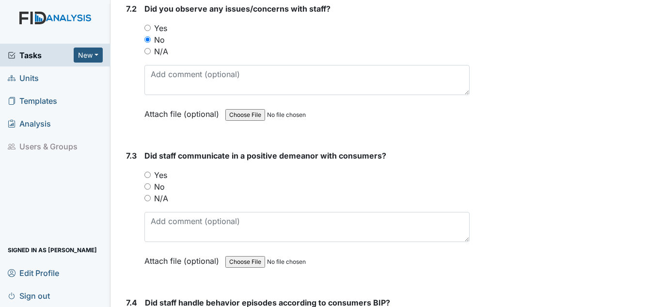
click at [166, 172] on label "Yes" at bounding box center [160, 175] width 13 height 12
click at [151, 172] on input "Yes" at bounding box center [147, 174] width 6 height 6
radio input "true"
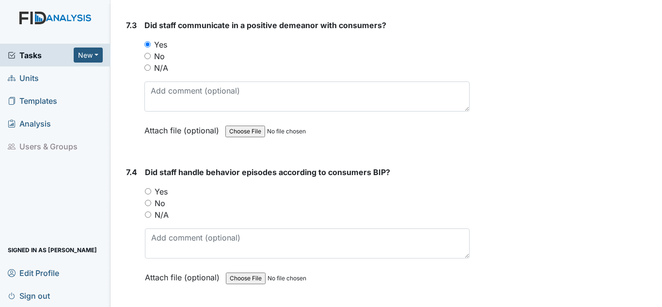
scroll to position [8962, 0]
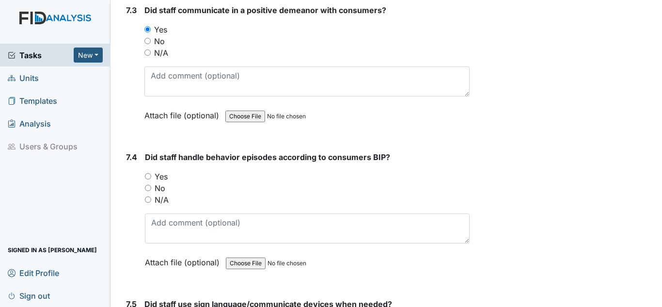
click at [164, 177] on label "Yes" at bounding box center [161, 177] width 13 height 12
click at [151, 177] on input "Yes" at bounding box center [148, 176] width 6 height 6
radio input "true"
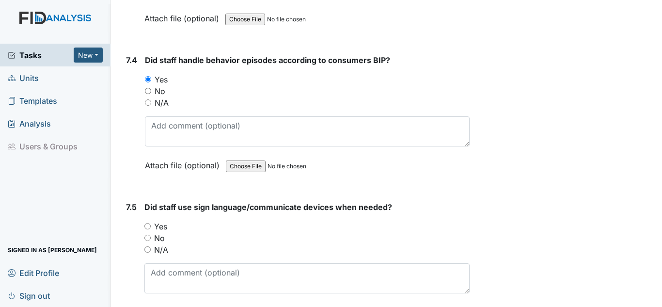
scroll to position [9108, 0]
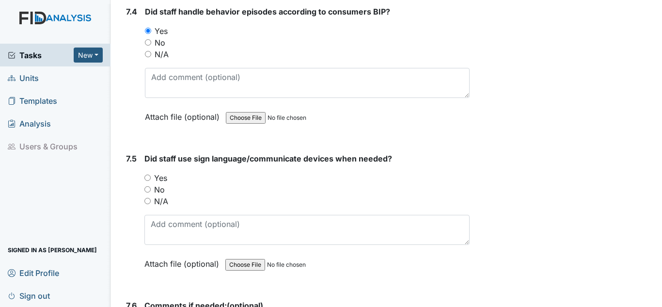
click at [166, 180] on label "Yes" at bounding box center [160, 178] width 13 height 12
click at [151, 180] on input "Yes" at bounding box center [147, 177] width 6 height 6
radio input "true"
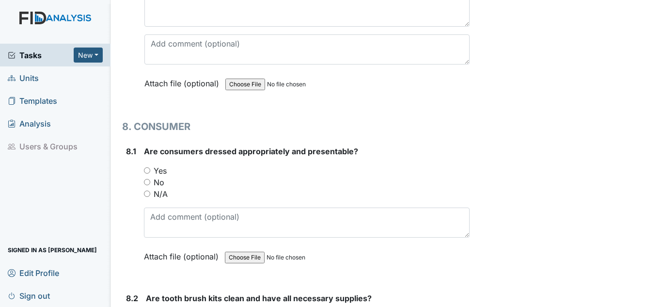
scroll to position [9447, 0]
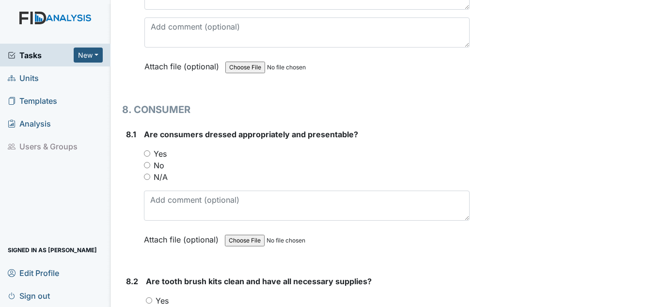
click at [167, 152] on div "Yes" at bounding box center [307, 154] width 326 height 12
click at [161, 153] on label "Yes" at bounding box center [160, 154] width 13 height 12
click at [150, 153] on input "Yes" at bounding box center [147, 153] width 6 height 6
radio input "true"
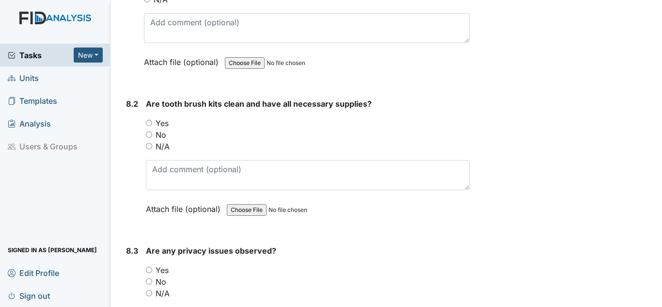
scroll to position [9641, 0]
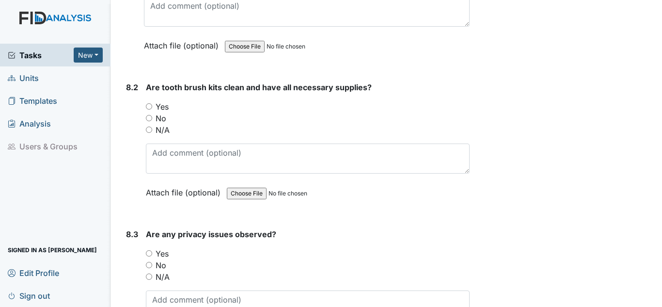
click at [161, 109] on label "Yes" at bounding box center [162, 107] width 13 height 12
click at [152, 109] on input "Yes" at bounding box center [149, 106] width 6 height 6
radio input "true"
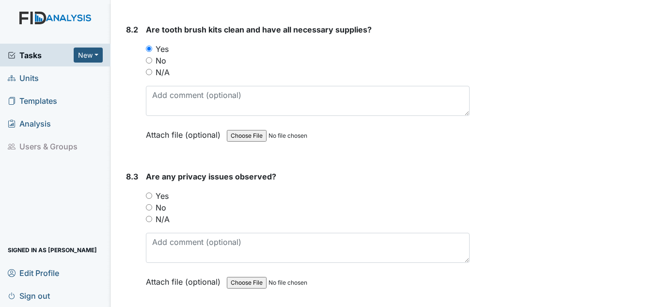
scroll to position [9786, 0]
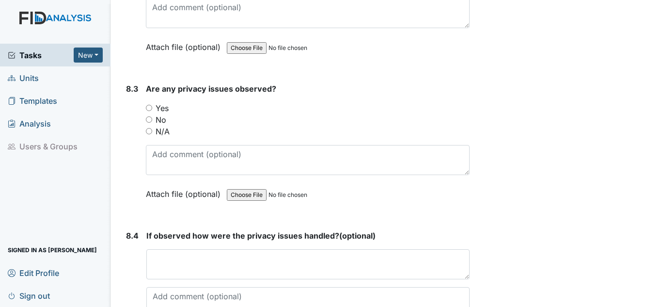
click at [163, 123] on label "No" at bounding box center [161, 120] width 11 height 12
click at [152, 123] on input "No" at bounding box center [149, 119] width 6 height 6
radio input "true"
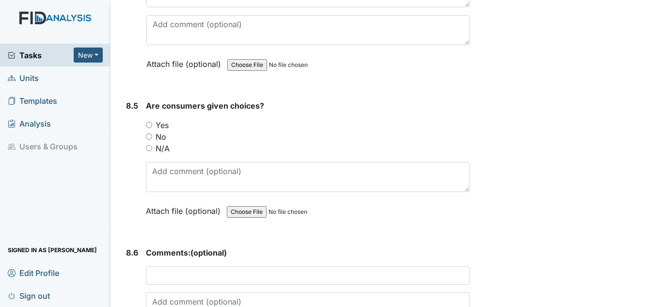
scroll to position [10077, 0]
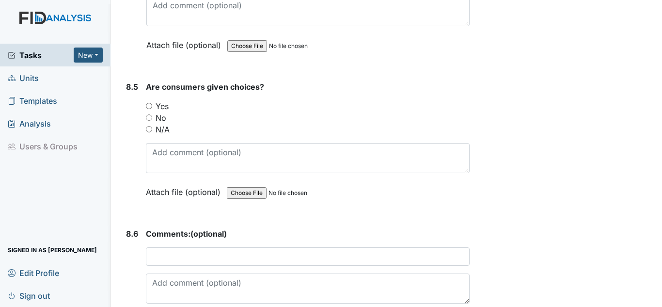
click at [161, 108] on label "Yes" at bounding box center [162, 106] width 13 height 12
click at [152, 108] on input "Yes" at bounding box center [149, 106] width 6 height 6
radio input "true"
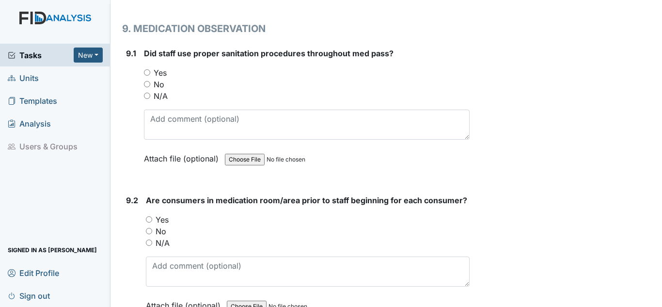
scroll to position [10416, 0]
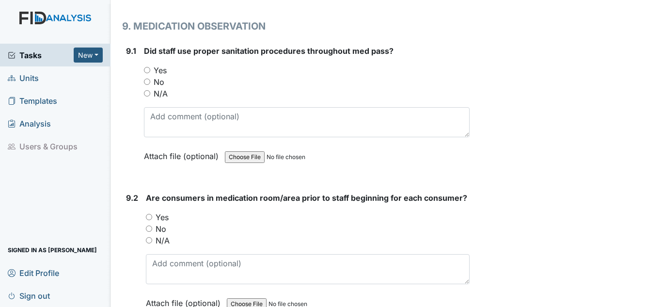
click at [167, 70] on div "Yes" at bounding box center [307, 70] width 326 height 12
click at [164, 72] on label "Yes" at bounding box center [160, 70] width 13 height 12
click at [150, 72] on input "Yes" at bounding box center [147, 70] width 6 height 6
radio input "true"
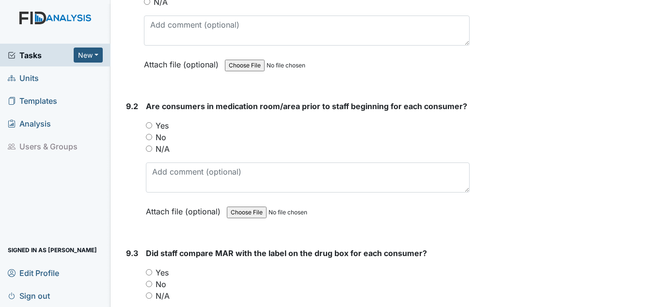
scroll to position [10561, 0]
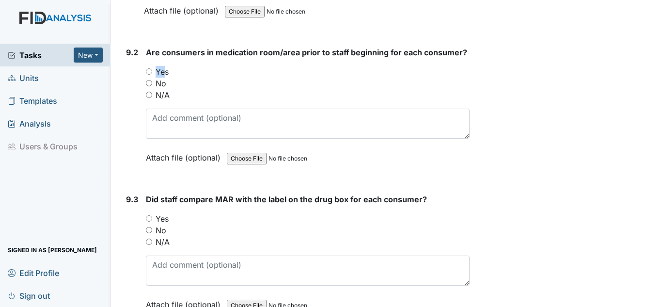
drag, startPoint x: 154, startPoint y: 68, endPoint x: 161, endPoint y: 68, distance: 7.8
click at [160, 68] on div "Yes" at bounding box center [308, 72] width 324 height 12
click at [162, 68] on label "Yes" at bounding box center [162, 72] width 13 height 12
click at [152, 68] on input "Yes" at bounding box center [149, 71] width 6 height 6
radio input "true"
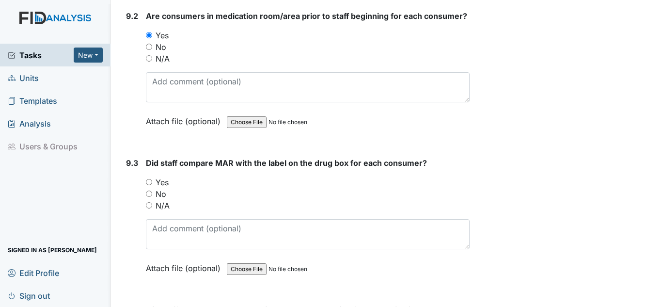
scroll to position [10658, 0]
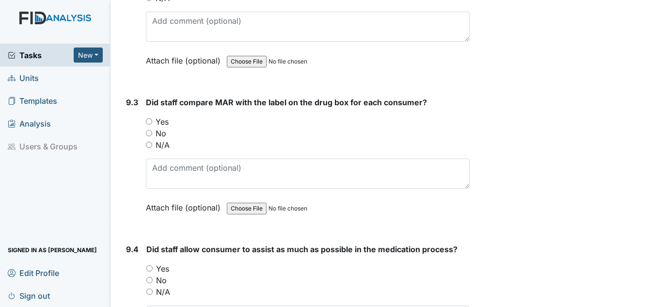
click at [161, 119] on label "Yes" at bounding box center [162, 122] width 13 height 12
click at [152, 119] on input "Yes" at bounding box center [149, 121] width 6 height 6
radio input "true"
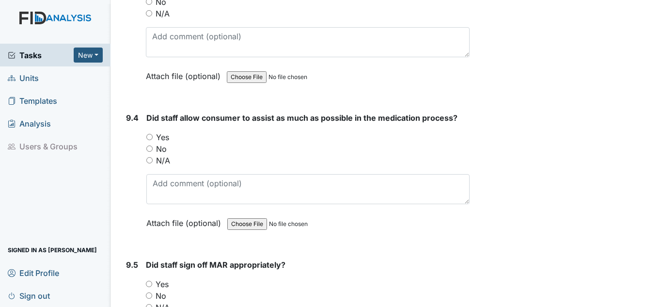
scroll to position [10803, 0]
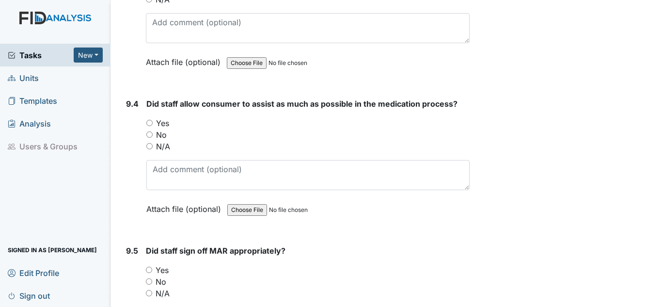
click at [159, 120] on label "Yes" at bounding box center [162, 123] width 13 height 12
click at [153, 120] on input "Yes" at bounding box center [149, 123] width 6 height 6
radio input "true"
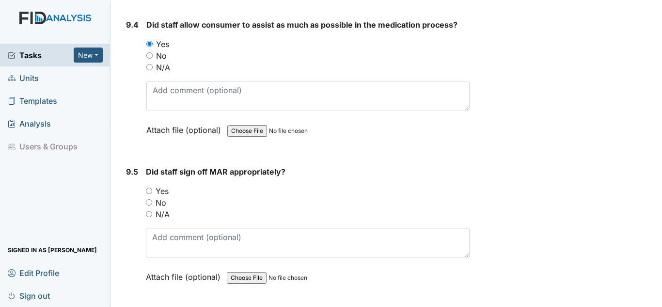
scroll to position [10900, 0]
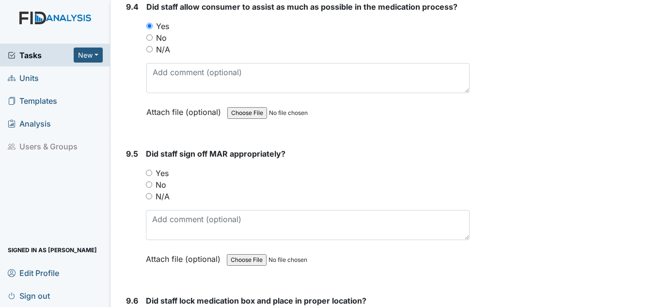
click at [162, 172] on label "Yes" at bounding box center [162, 173] width 13 height 12
click at [162, 173] on label "Yes" at bounding box center [162, 173] width 13 height 12
click at [152, 173] on input "Yes" at bounding box center [149, 173] width 6 height 6
radio input "true"
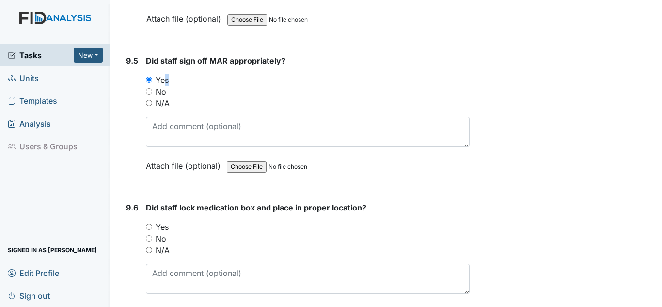
scroll to position [10997, 0]
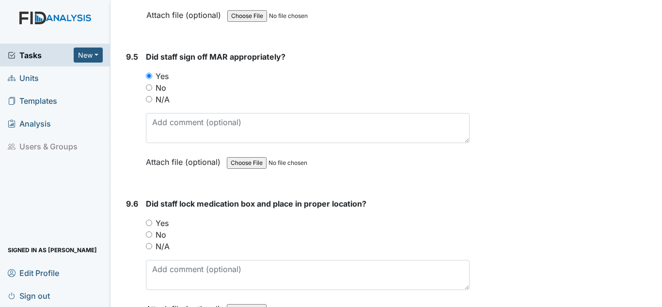
click at [162, 225] on label "Yes" at bounding box center [162, 223] width 13 height 12
click at [152, 225] on input "Yes" at bounding box center [149, 222] width 6 height 6
radio input "true"
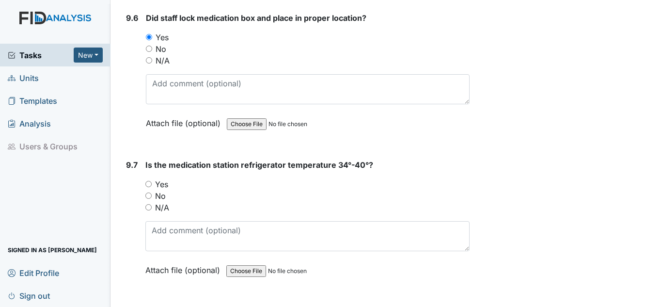
scroll to position [11191, 0]
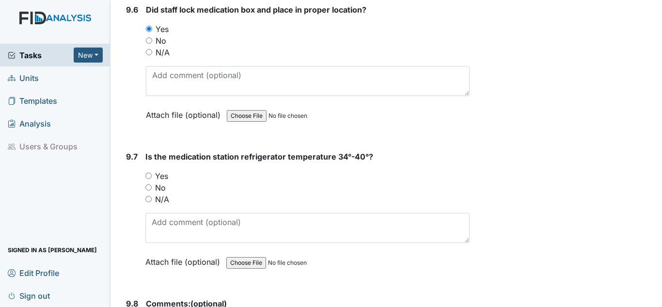
click at [164, 172] on label "Yes" at bounding box center [161, 176] width 13 height 12
click at [152, 172] on input "Yes" at bounding box center [148, 175] width 6 height 6
radio input "true"
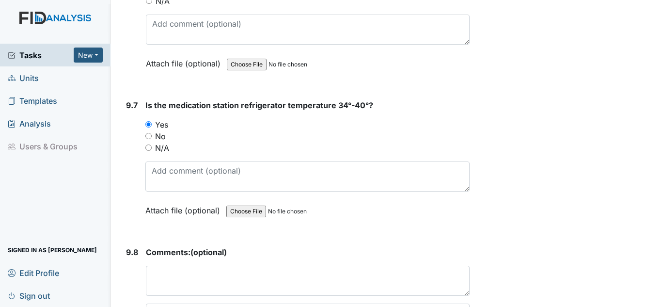
scroll to position [11350, 0]
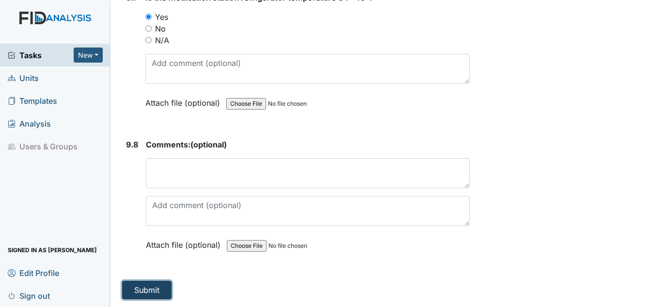
click at [147, 291] on button "Submit" at bounding box center [146, 289] width 49 height 18
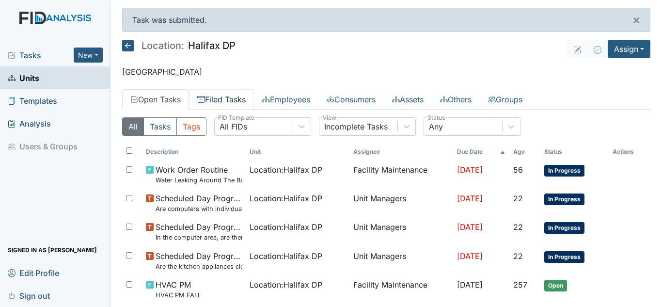
click at [223, 100] on link "Filed Tasks" at bounding box center [221, 99] width 65 height 20
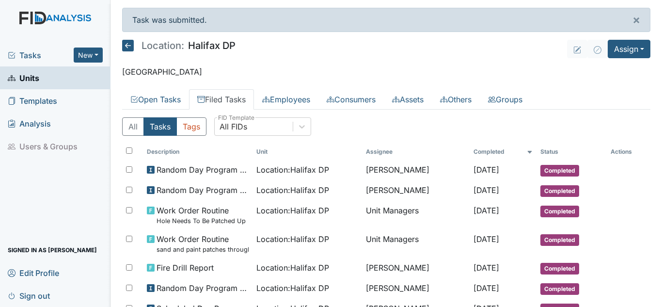
click at [31, 51] on span "Tasks" at bounding box center [41, 55] width 66 height 12
